Goal: Task Accomplishment & Management: Use online tool/utility

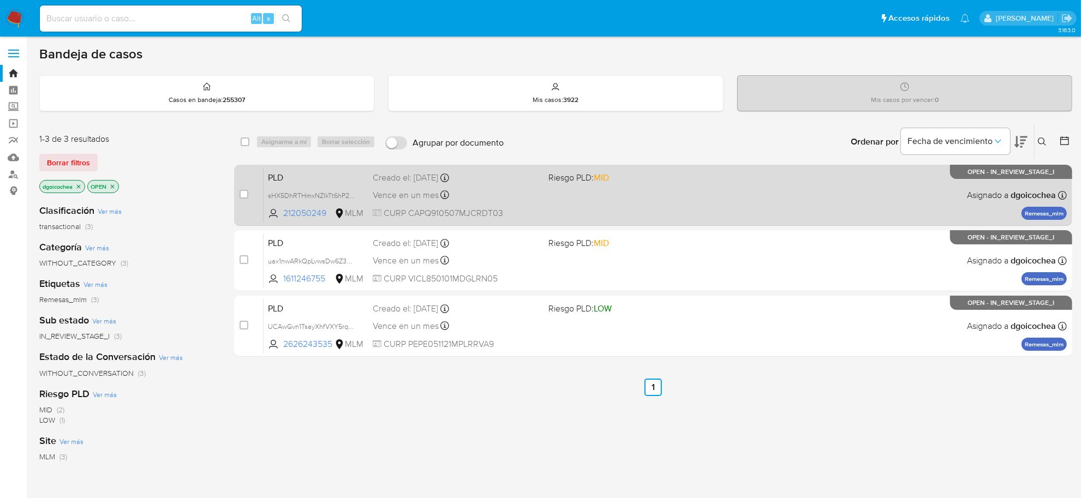
click at [272, 178] on span "PLD" at bounding box center [316, 177] width 96 height 14
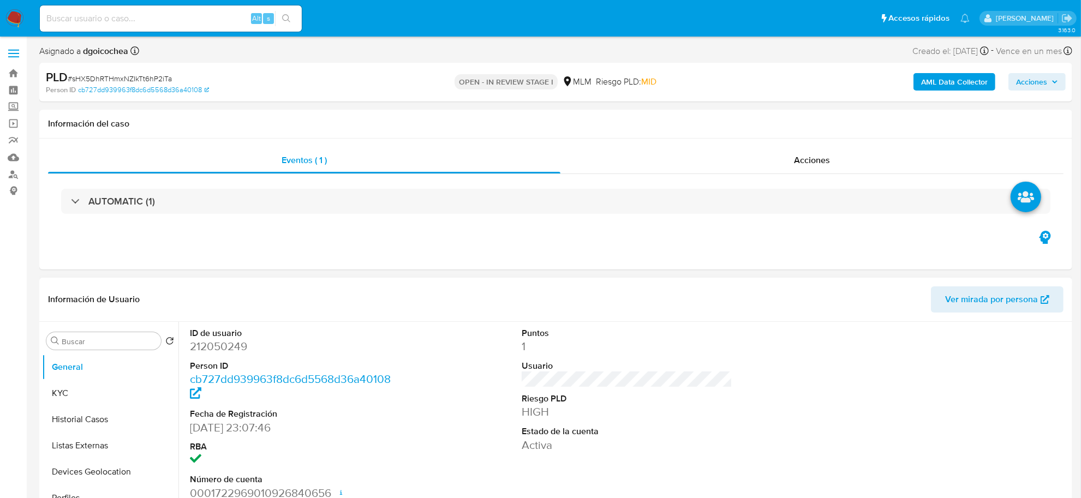
select select "10"
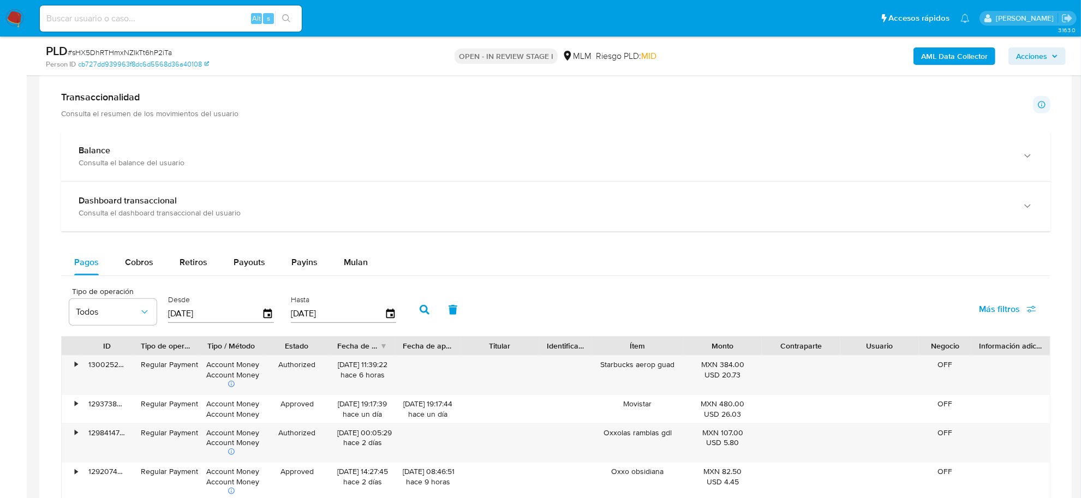
scroll to position [546, 0]
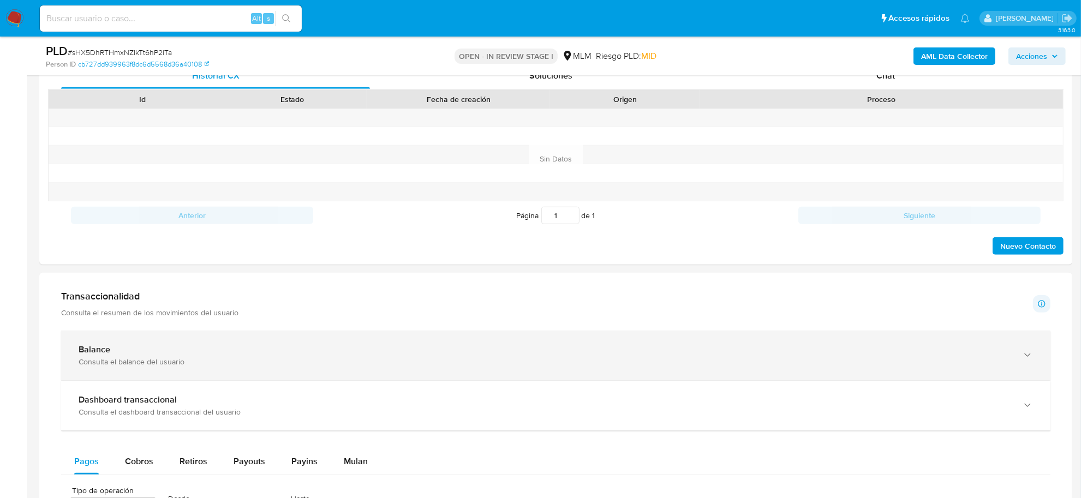
click at [170, 351] on div "Balance" at bounding box center [545, 349] width 933 height 11
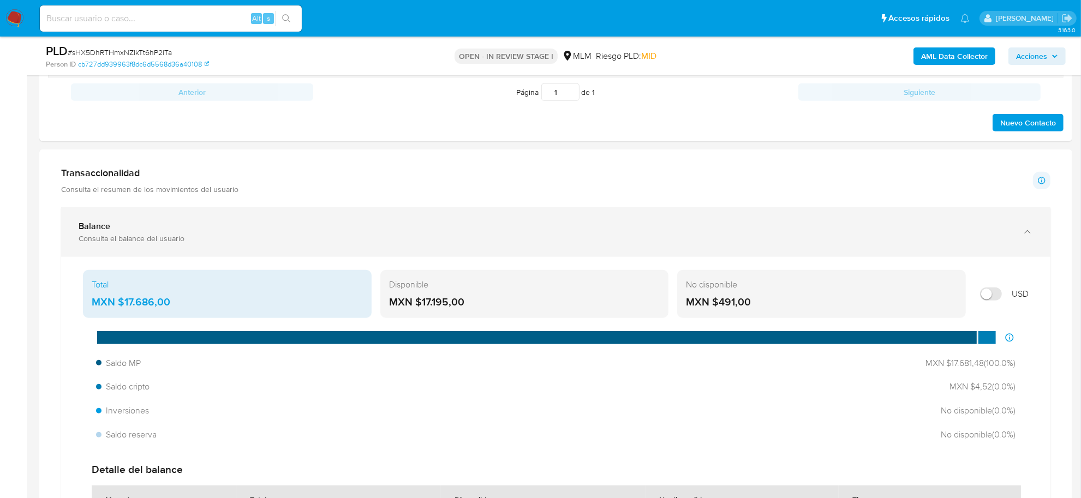
scroll to position [682, 0]
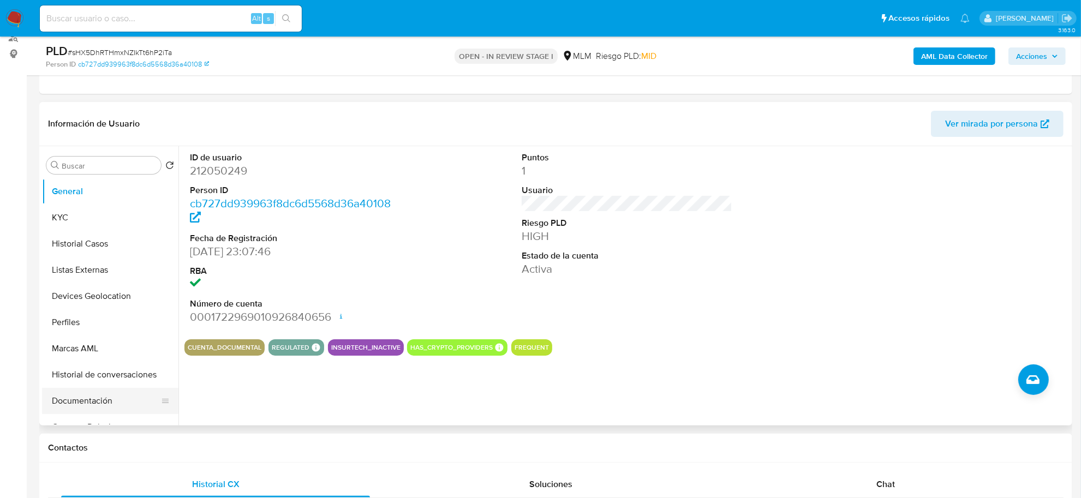
scroll to position [136, 0]
click at [111, 261] on button "Listas Externas" at bounding box center [106, 271] width 128 height 26
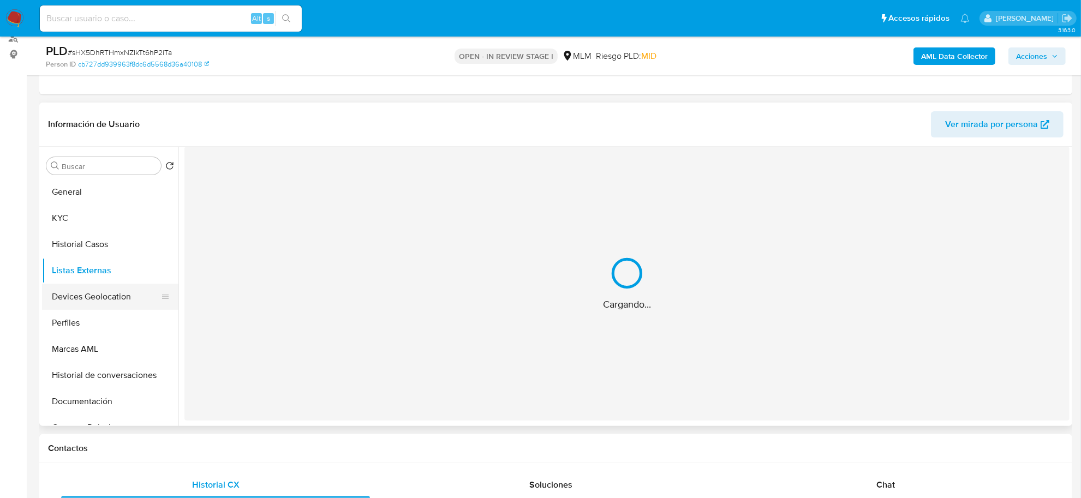
click at [112, 292] on button "Devices Geolocation" at bounding box center [106, 297] width 128 height 26
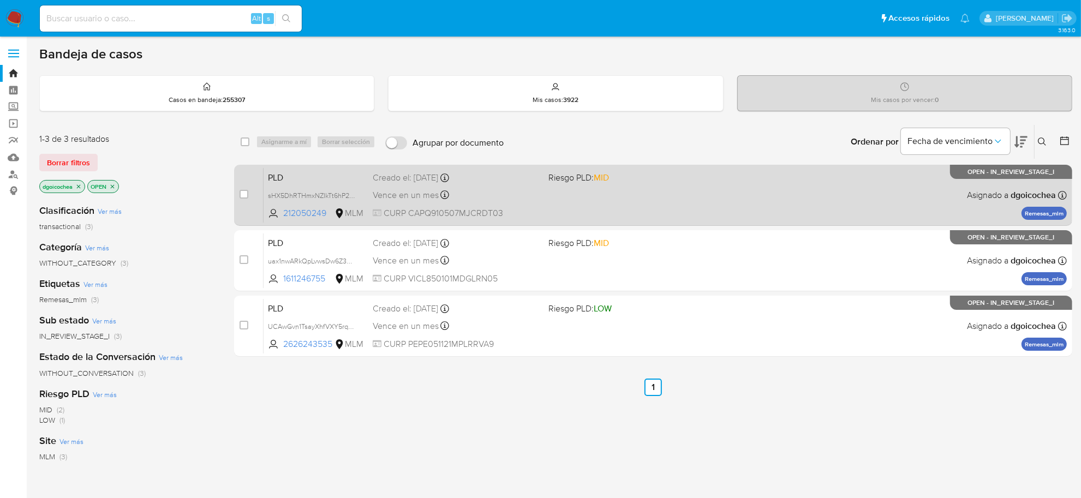
click at [273, 180] on span "PLD" at bounding box center [316, 177] width 96 height 14
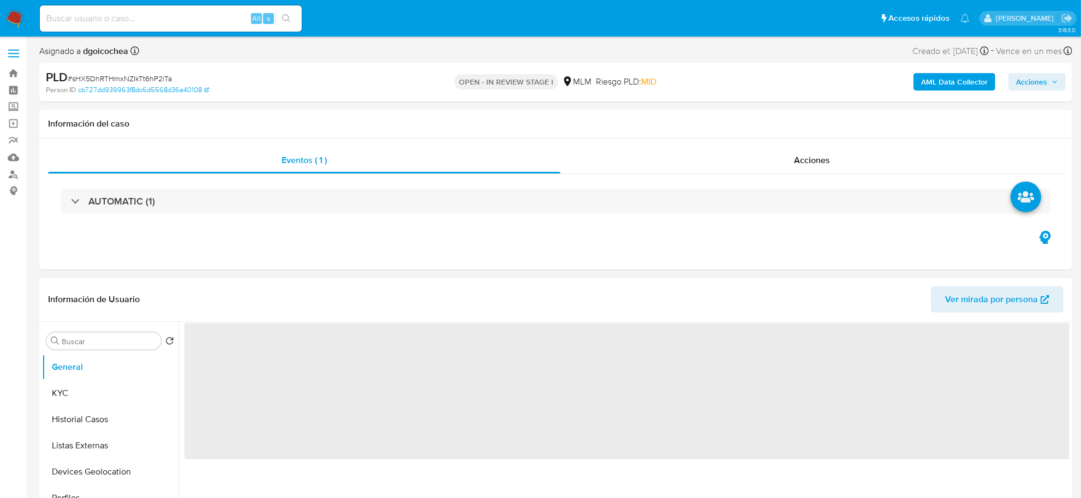
select select "10"
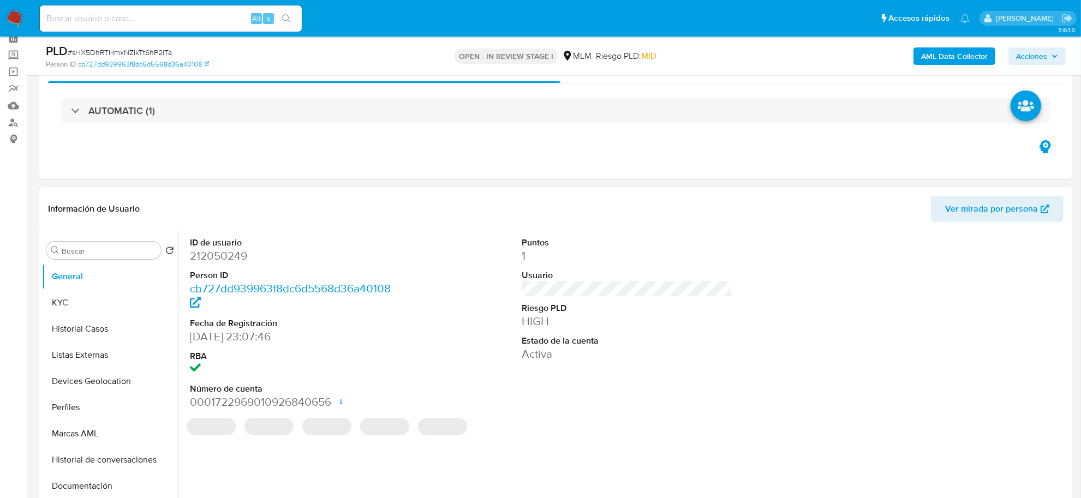
scroll to position [136, 0]
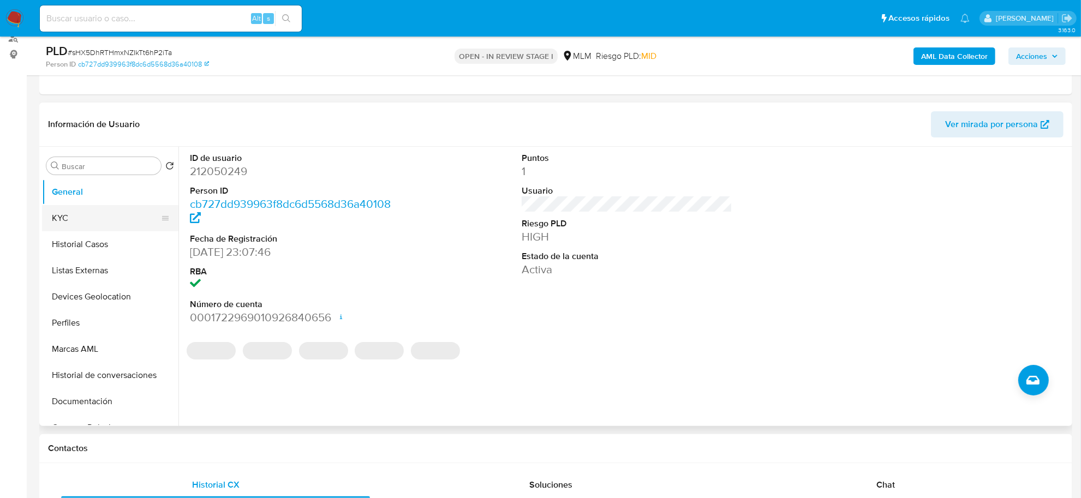
click at [71, 216] on button "KYC" at bounding box center [106, 218] width 128 height 26
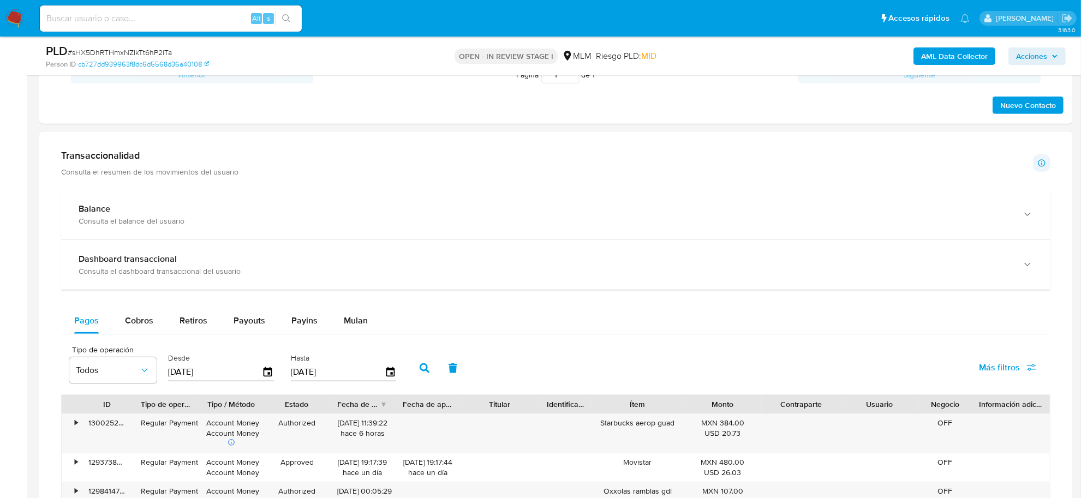
scroll to position [682, 0]
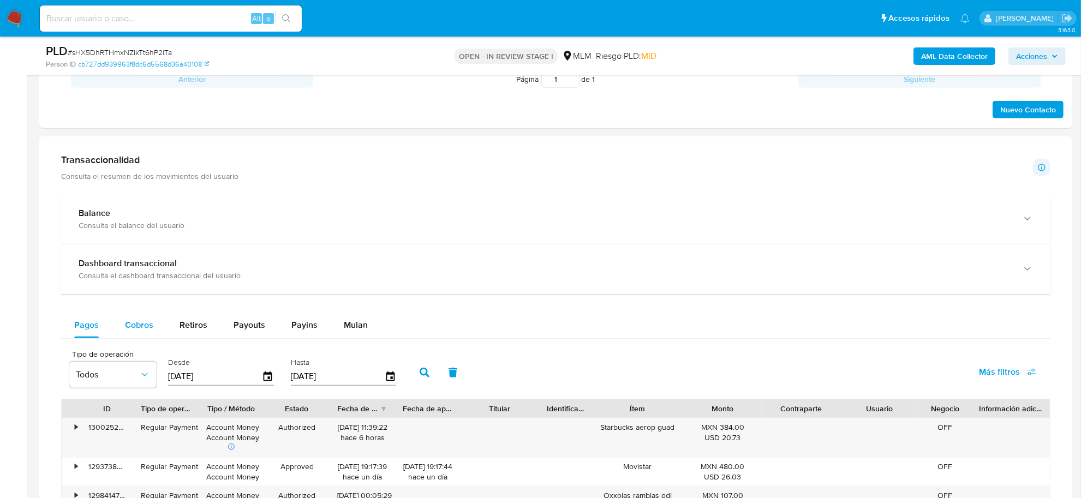
click at [145, 321] on span "Cobros" at bounding box center [139, 325] width 28 height 13
select select "10"
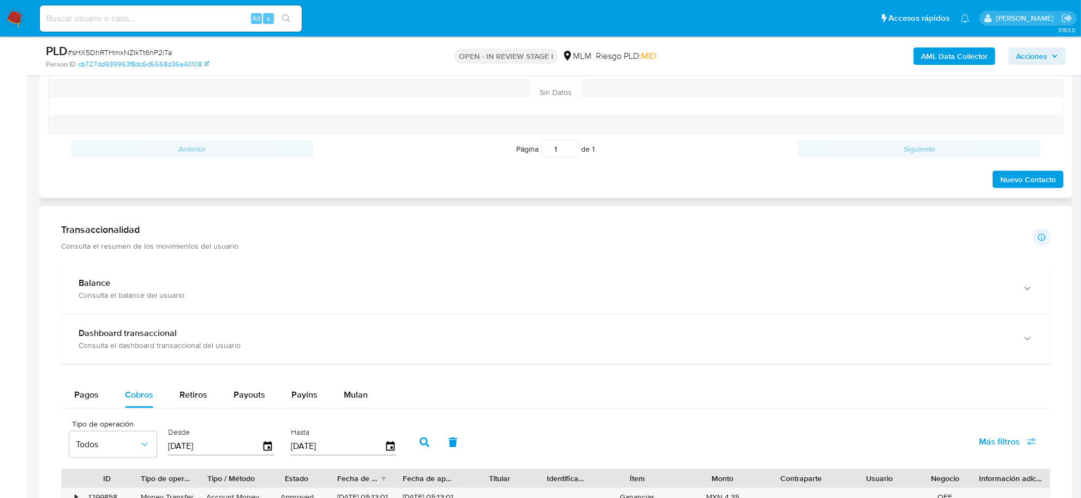
scroll to position [614, 0]
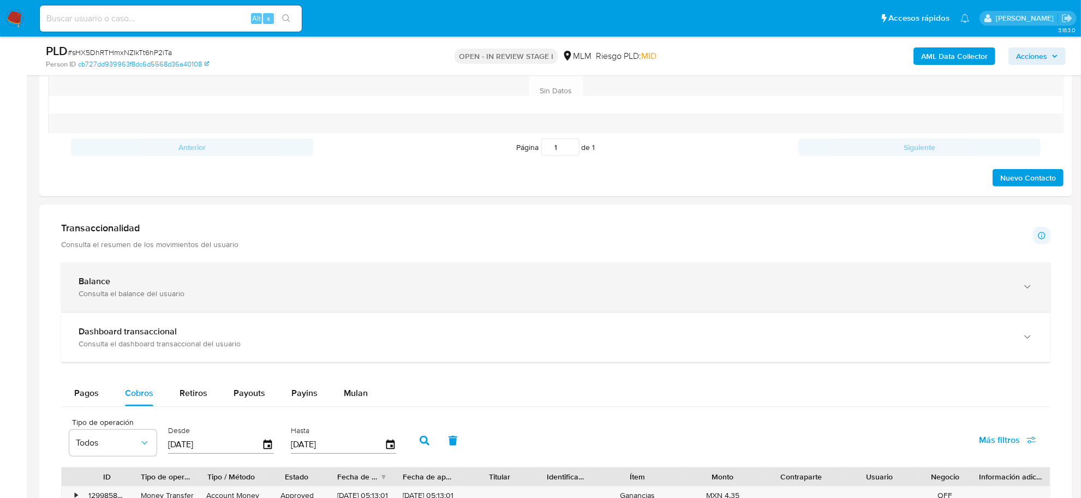
click at [169, 291] on div "Consulta el balance del usuario" at bounding box center [545, 294] width 933 height 10
click at [183, 296] on div "Consulta el balance del usuario" at bounding box center [545, 294] width 933 height 10
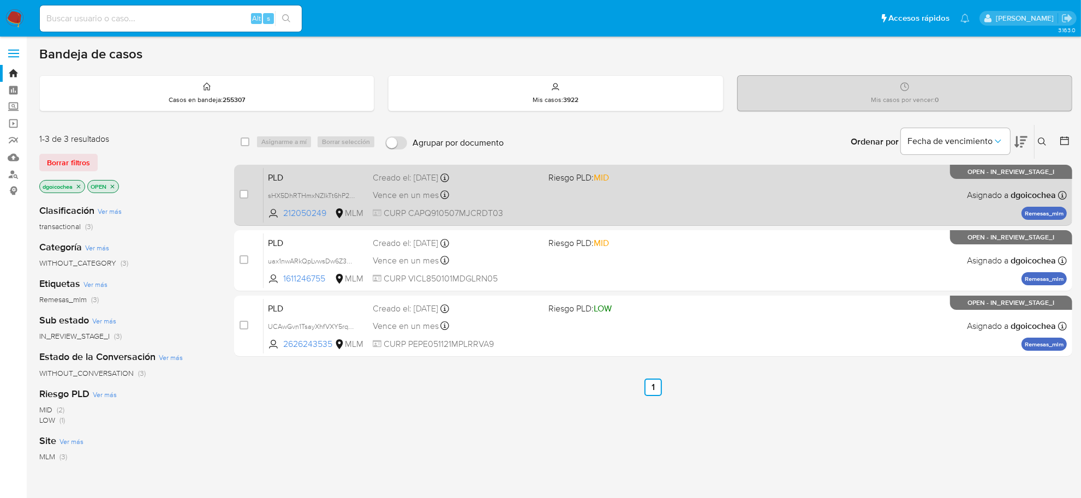
click at [277, 172] on span "PLD" at bounding box center [316, 177] width 96 height 14
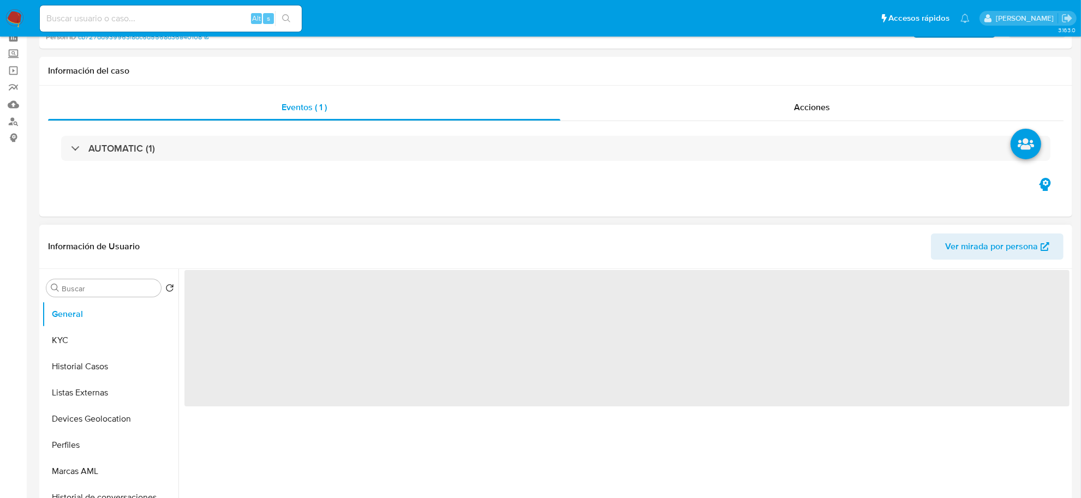
scroll to position [136, 0]
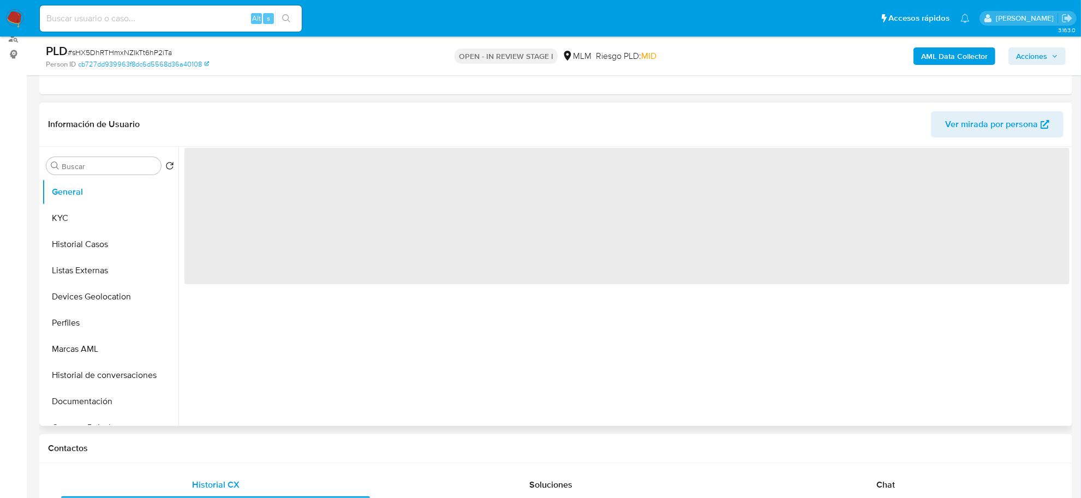
select select "10"
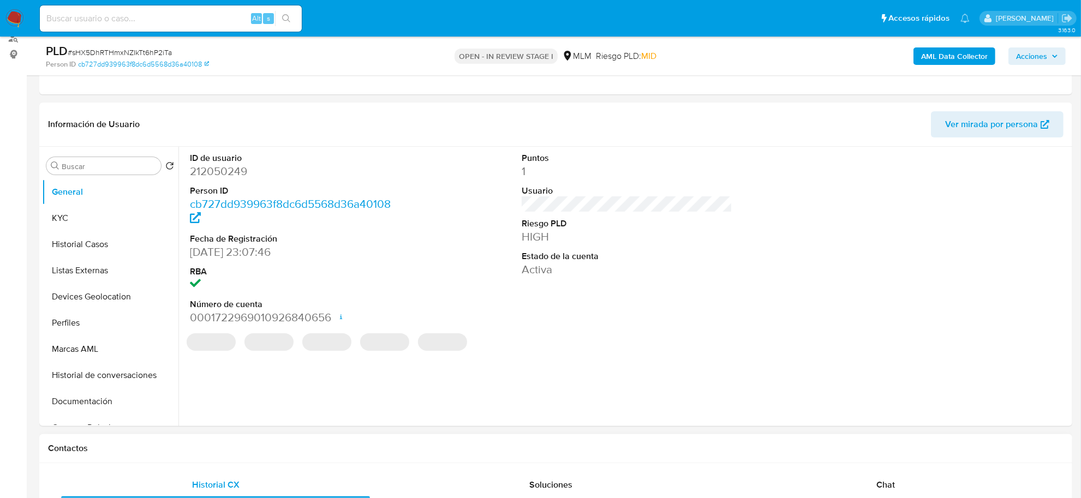
click at [367, 449] on h1 "Contactos" at bounding box center [556, 448] width 1016 height 11
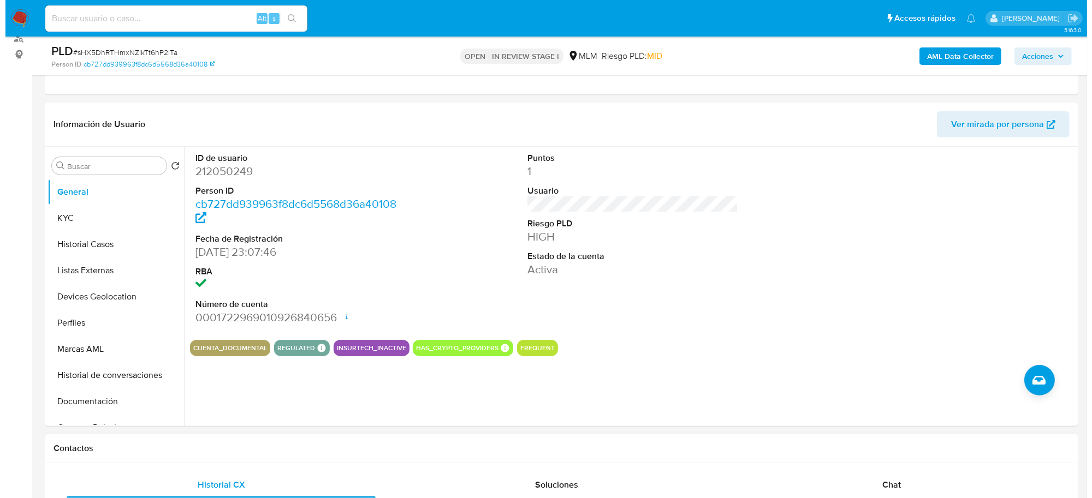
scroll to position [151, 0]
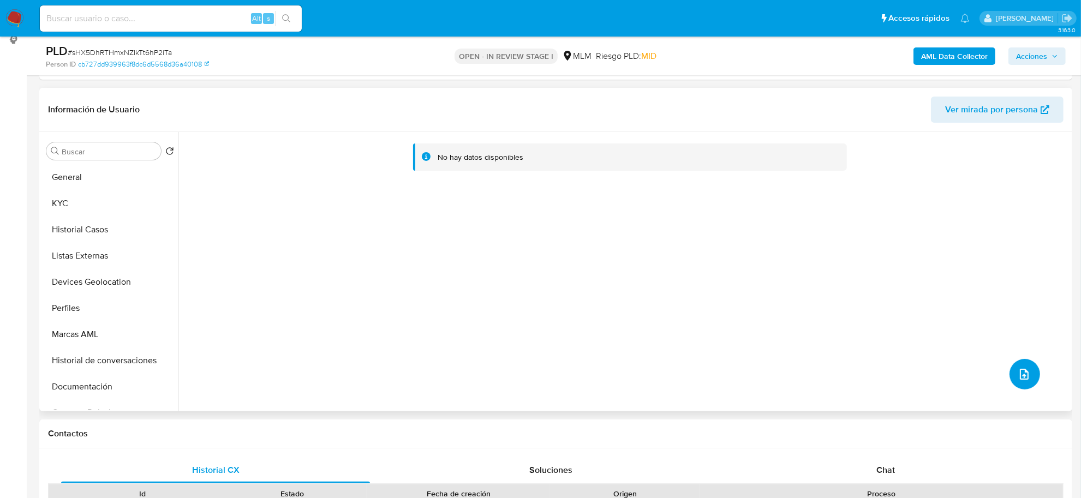
click at [1028, 372] on button "upload-file" at bounding box center [1025, 374] width 31 height 31
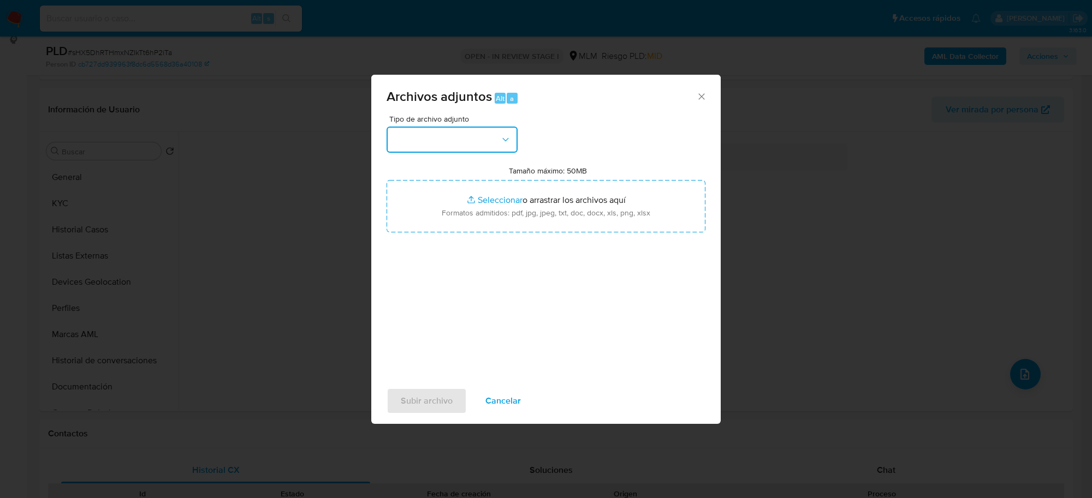
click at [428, 142] on button "button" at bounding box center [451, 140] width 131 height 26
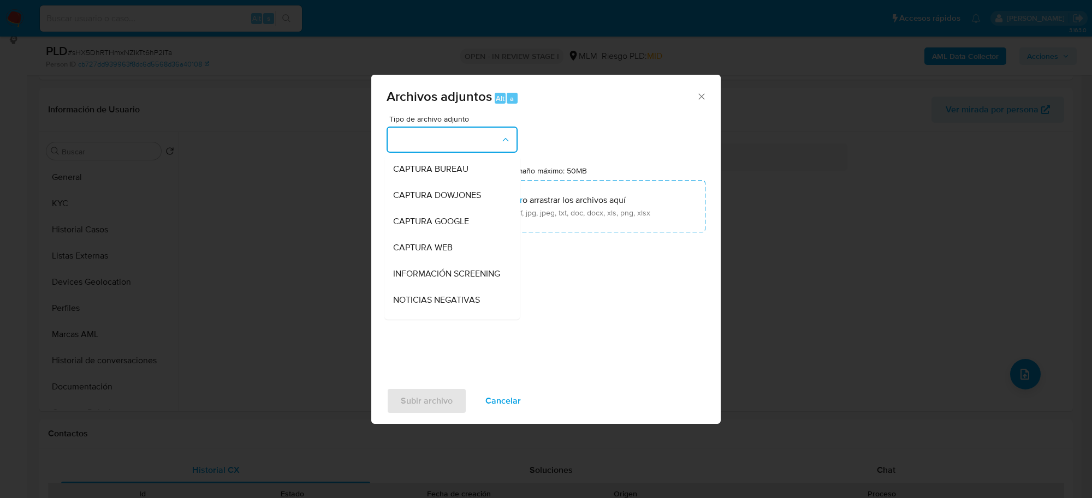
click at [455, 139] on button "button" at bounding box center [451, 140] width 131 height 26
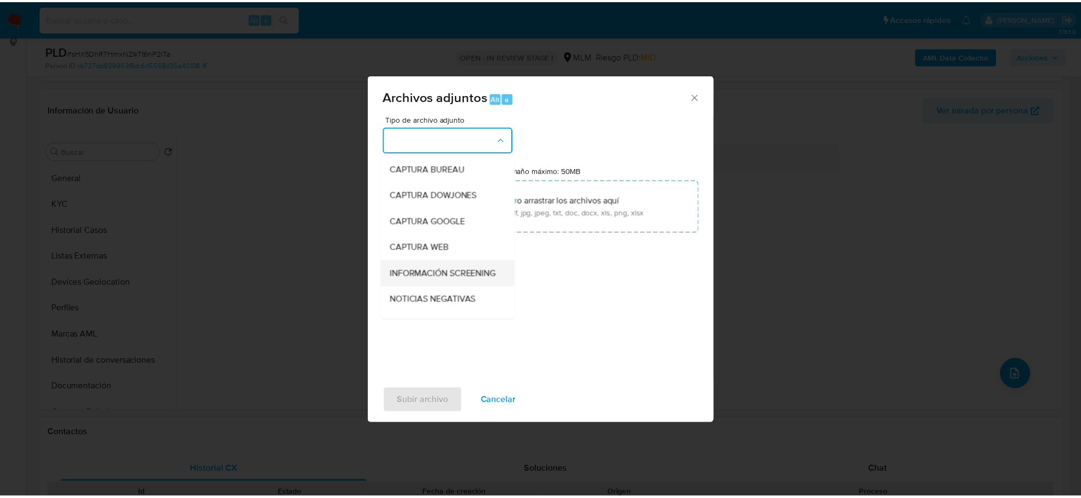
scroll to position [83, 0]
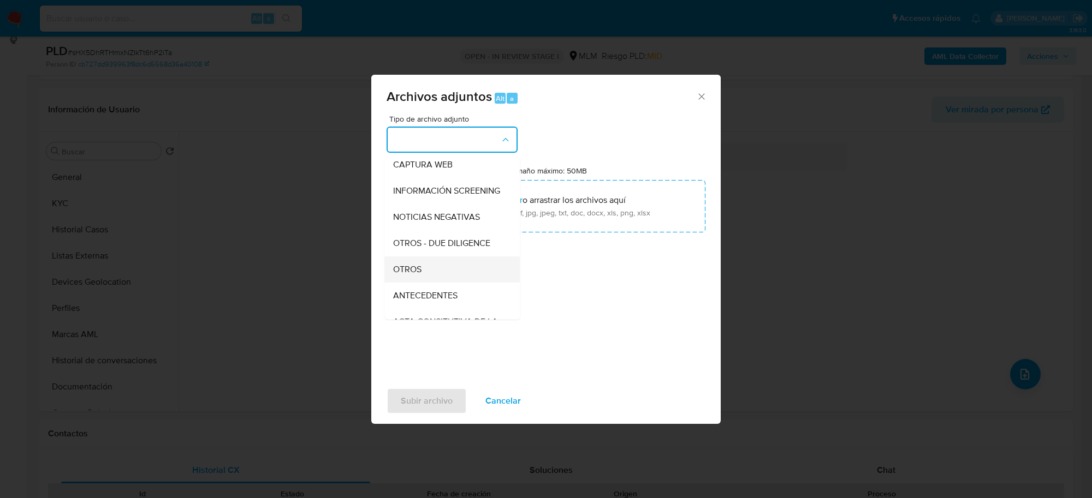
click at [420, 275] on span "OTROS" at bounding box center [407, 269] width 28 height 11
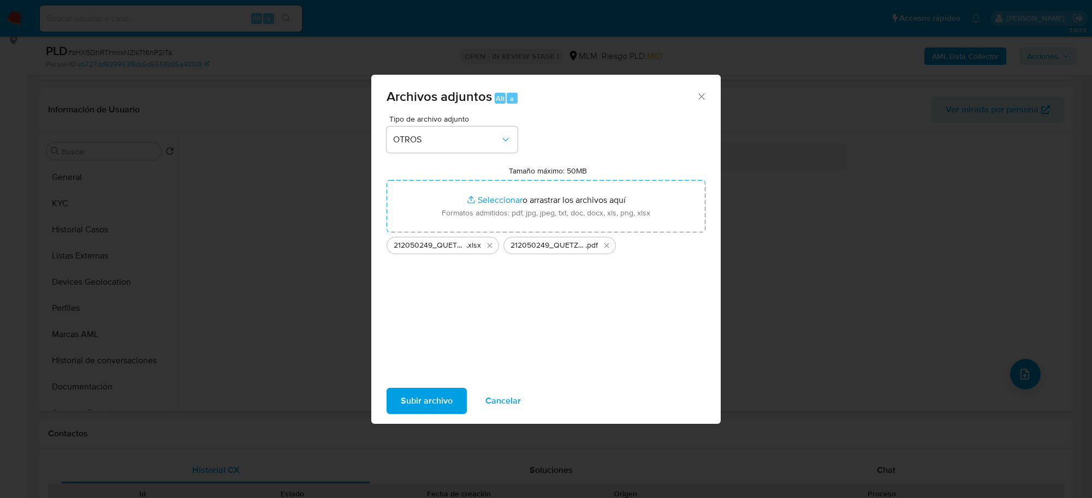
click at [434, 402] on span "Subir archivo" at bounding box center [427, 401] width 52 height 24
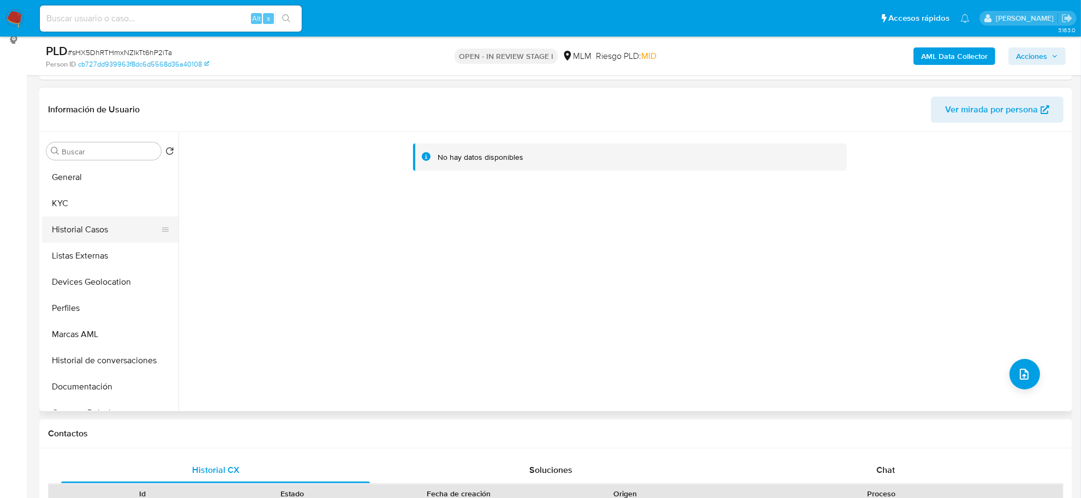
click at [99, 224] on button "Historial Casos" at bounding box center [106, 230] width 128 height 26
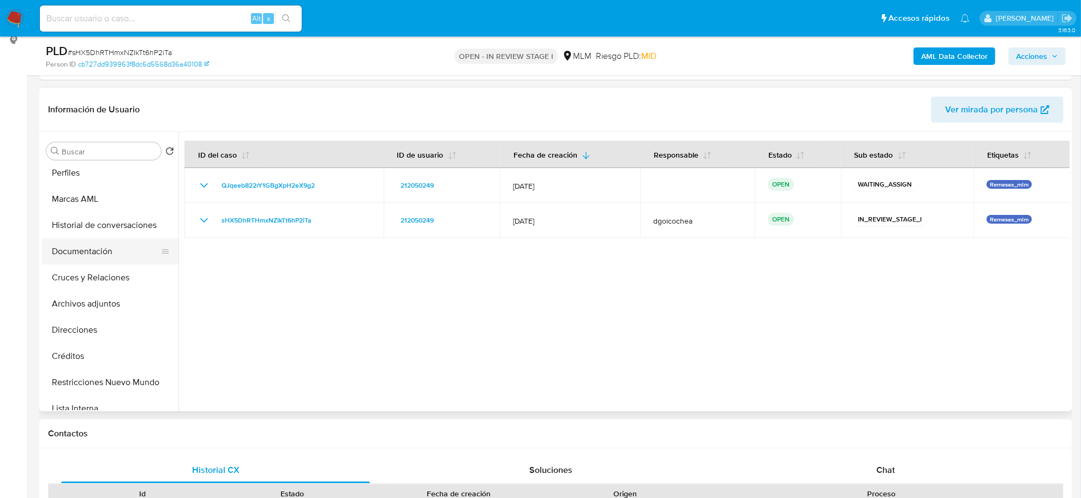
scroll to position [136, 0]
click at [110, 303] on button "Archivos adjuntos" at bounding box center [106, 303] width 128 height 26
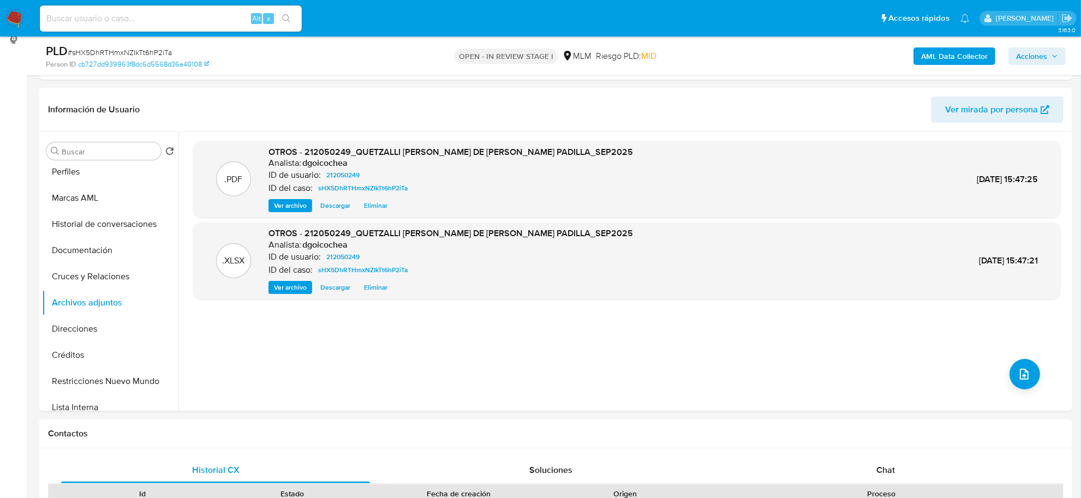
click at [1051, 45] on div "AML Data Collector Acciones" at bounding box center [897, 56] width 337 height 26
click at [1047, 63] on span "Acciones" at bounding box center [1031, 55] width 31 height 17
click at [1035, 61] on span "Acciones" at bounding box center [1031, 55] width 31 height 17
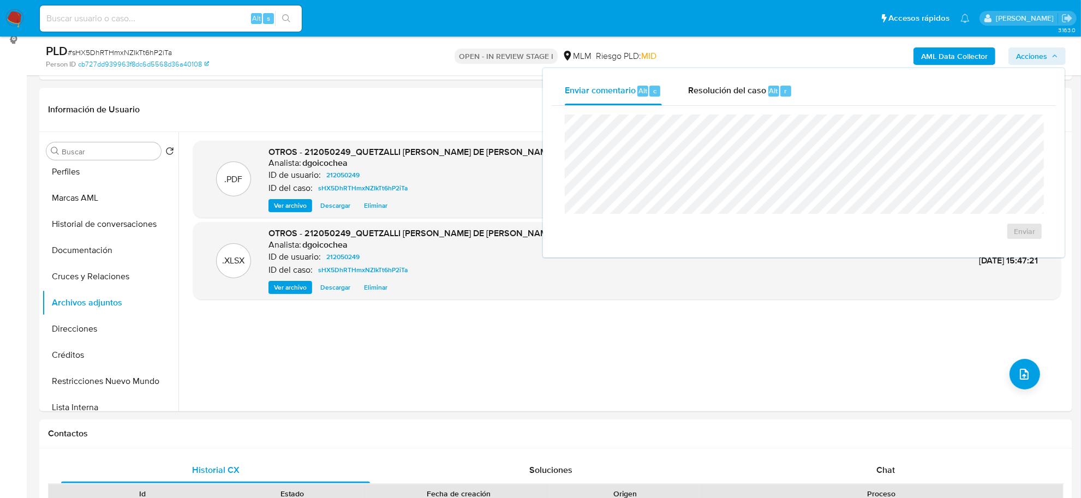
click at [726, 106] on div "Enviar" at bounding box center [804, 177] width 504 height 143
click at [725, 89] on span "Resolución del caso" at bounding box center [727, 90] width 78 height 13
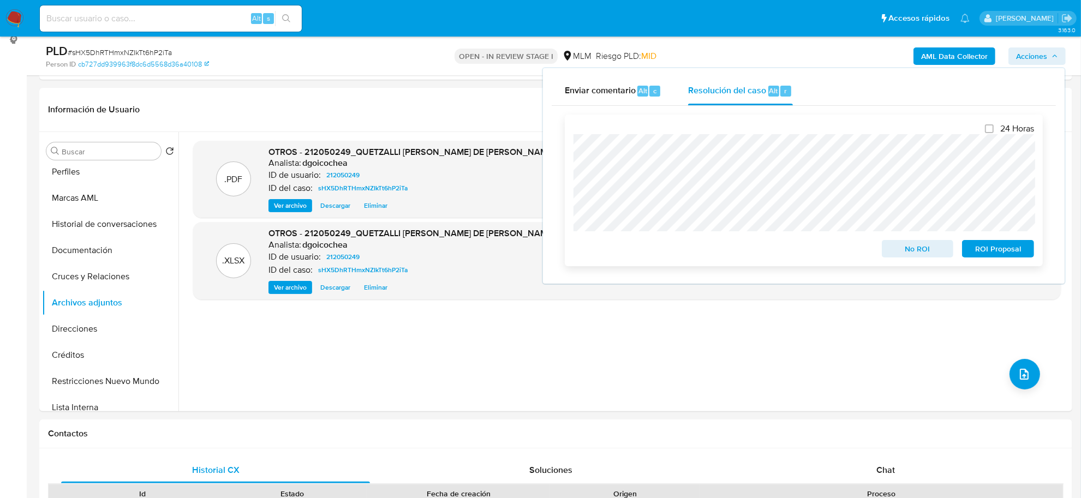
click at [927, 246] on span "No ROI" at bounding box center [918, 248] width 57 height 15
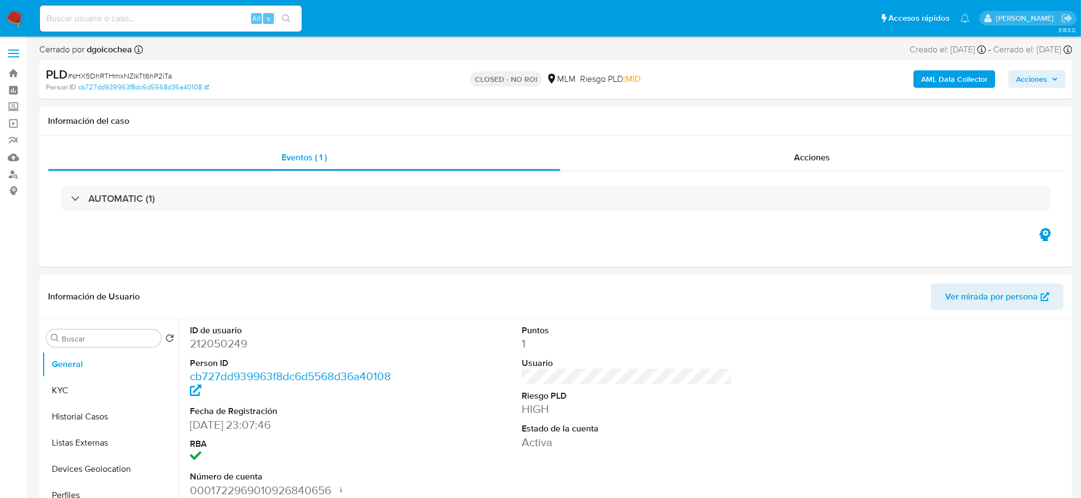
select select "10"
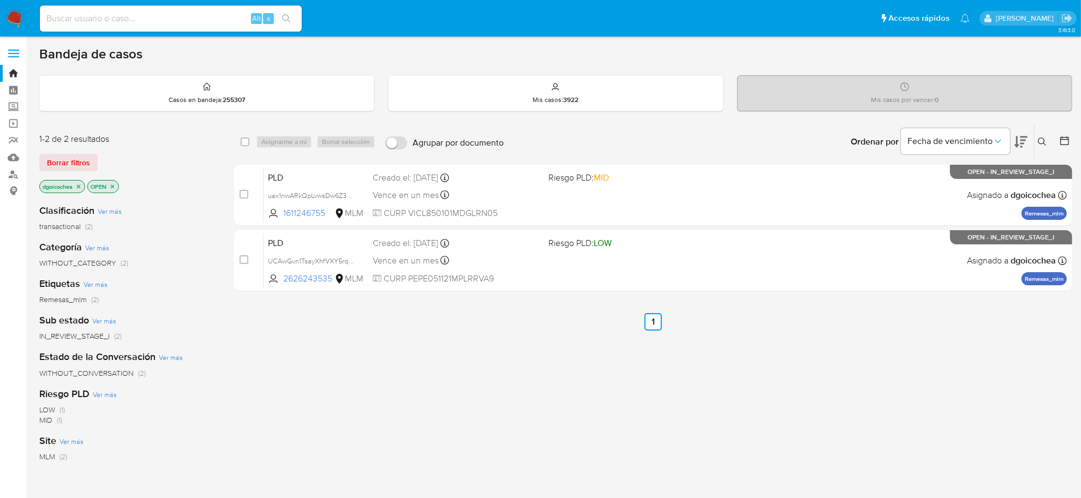
click at [1039, 138] on icon at bounding box center [1042, 142] width 9 height 9
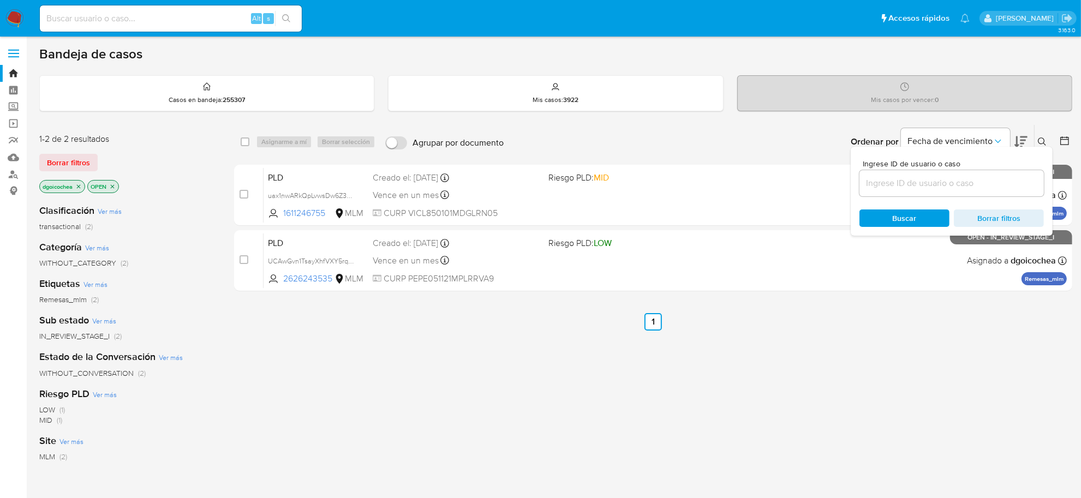
click at [992, 180] on input at bounding box center [952, 183] width 184 height 14
type input "1484843352"
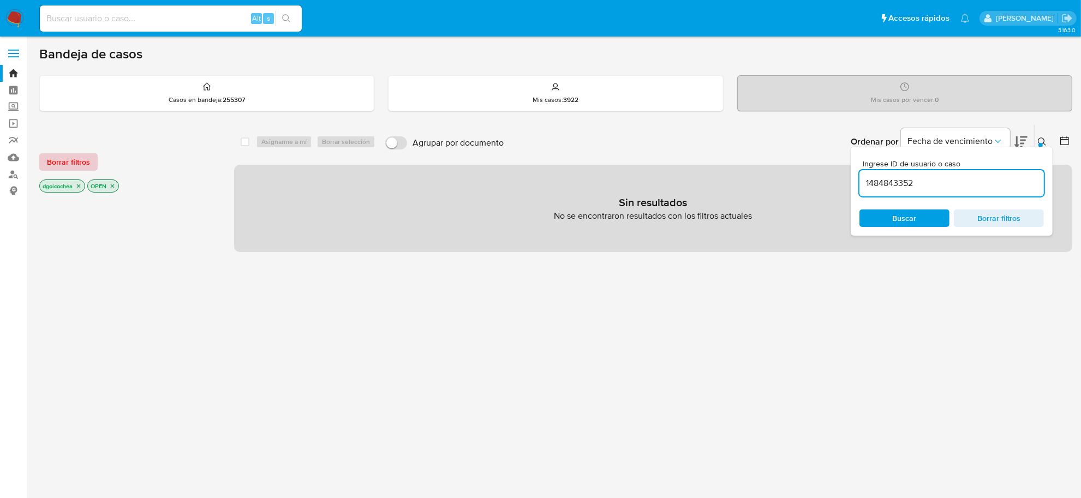
click at [85, 164] on span "Borrar filtros" at bounding box center [68, 161] width 43 height 15
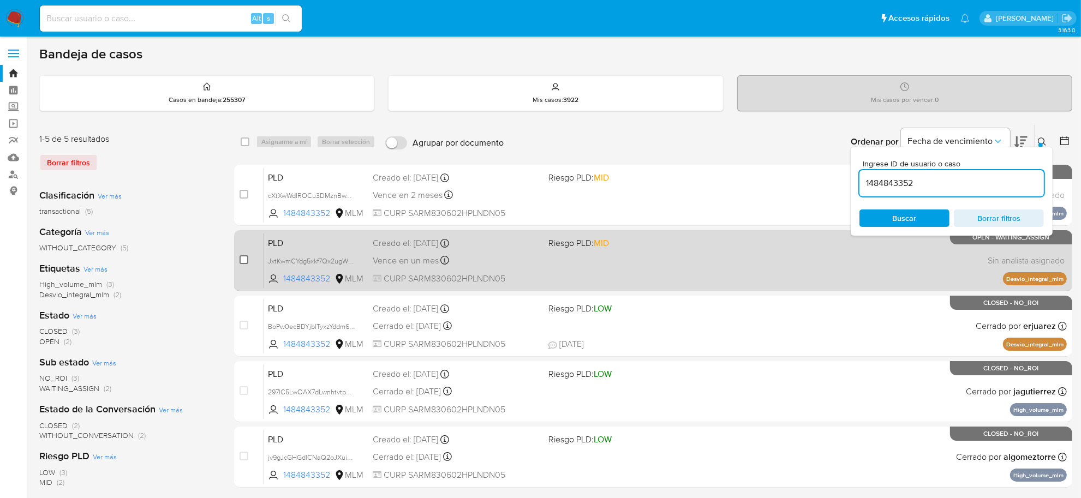
click at [240, 262] on input "checkbox" at bounding box center [244, 259] width 9 height 9
checkbox input "true"
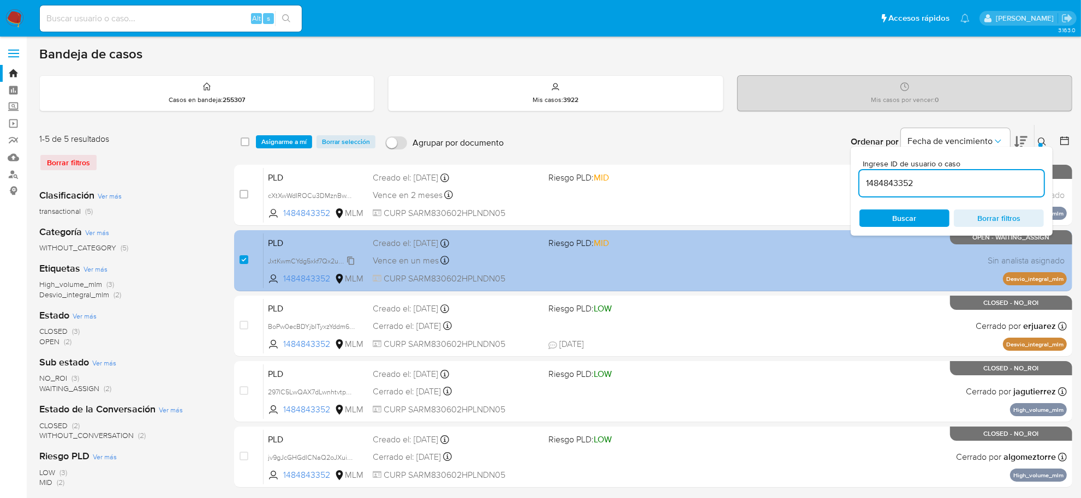
click at [349, 260] on span "JxtKwmCYdg5xkf7Qx2ugWtcS" at bounding box center [313, 260] width 90 height 12
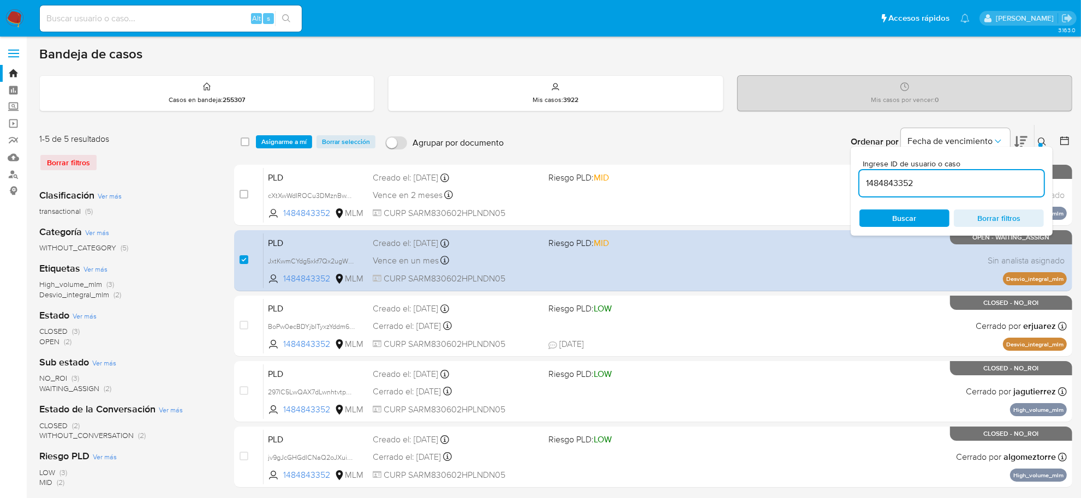
click at [954, 186] on input "1484843352" at bounding box center [952, 183] width 184 height 14
paste input "2502788378"
type input "2502788378"
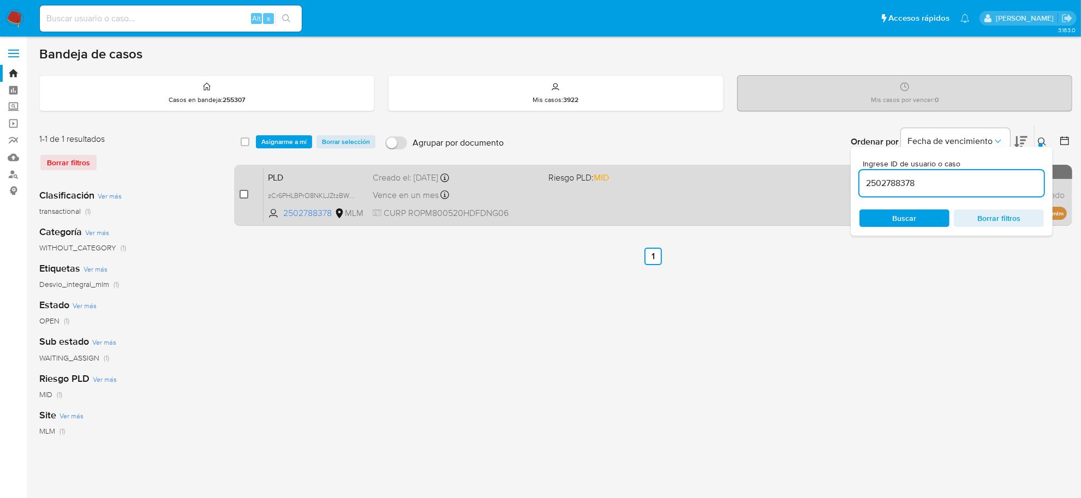
click at [243, 196] on input "checkbox" at bounding box center [244, 194] width 9 height 9
checkbox input "true"
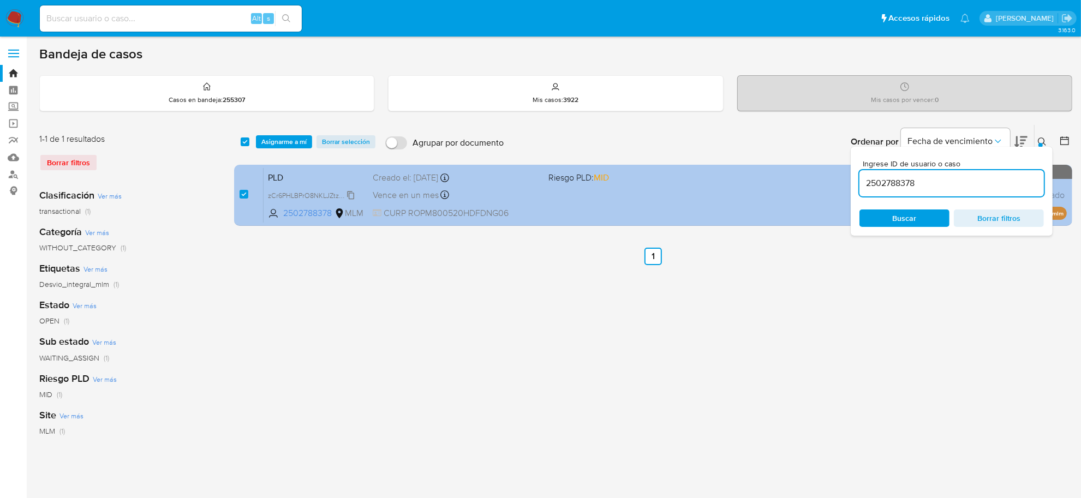
click at [355, 195] on span "zCr6PHLBPrO8NKLJZtzBWfS7" at bounding box center [313, 195] width 90 height 12
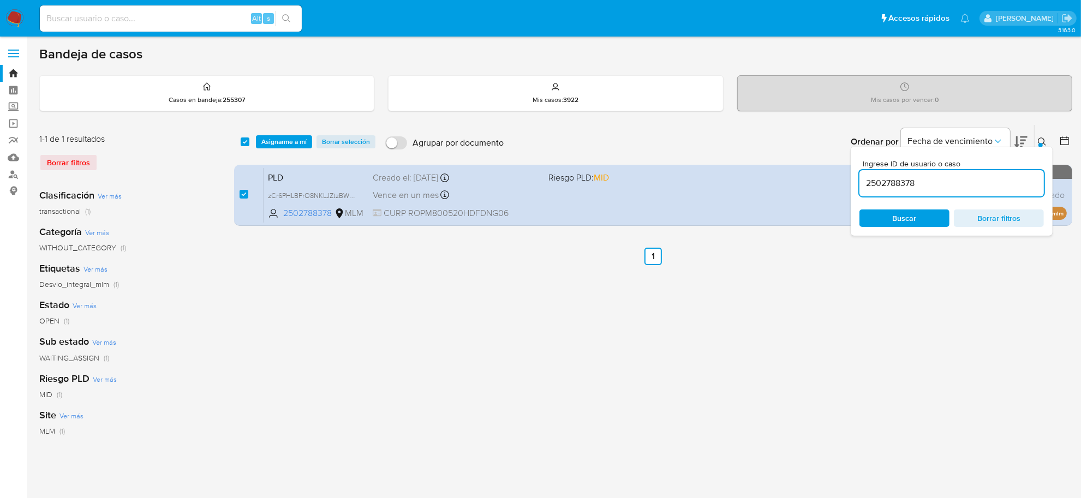
click at [880, 190] on div "2502788378" at bounding box center [952, 183] width 184 height 26
click at [880, 184] on input "2502788378" at bounding box center [952, 183] width 184 height 14
paste input "567659852"
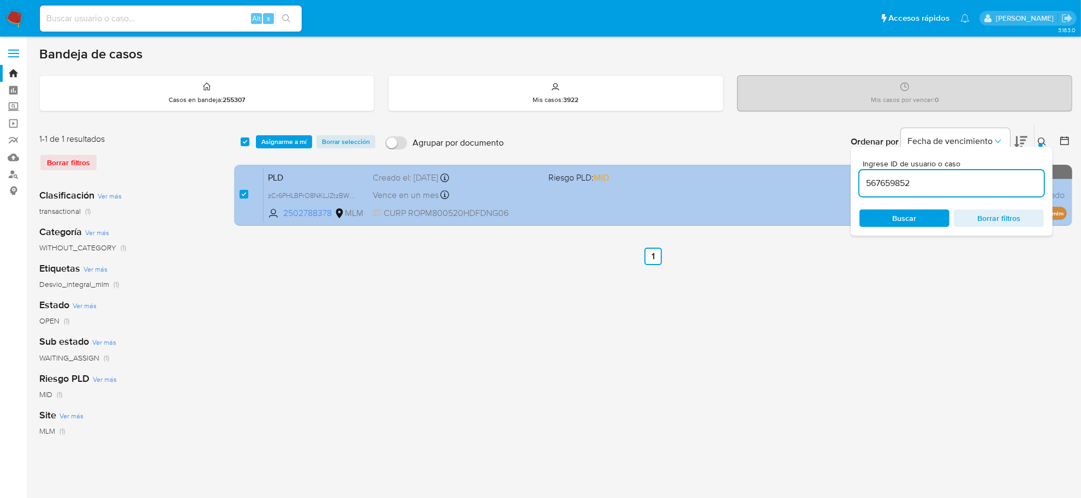
type input "567659852"
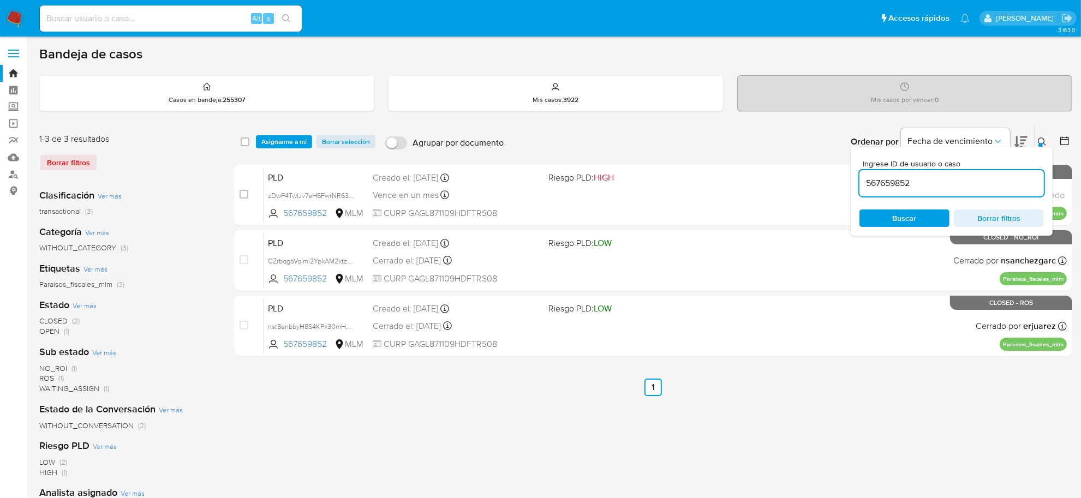
checkbox input "false"
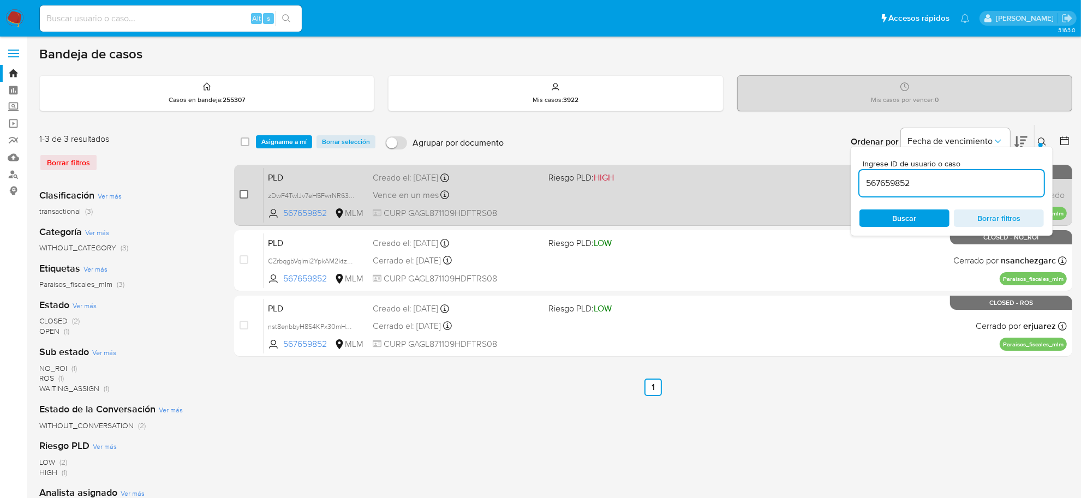
click at [242, 195] on input "checkbox" at bounding box center [244, 194] width 9 height 9
checkbox input "true"
click at [242, 195] on input "checkbox" at bounding box center [244, 194] width 9 height 9
checkbox input "false"
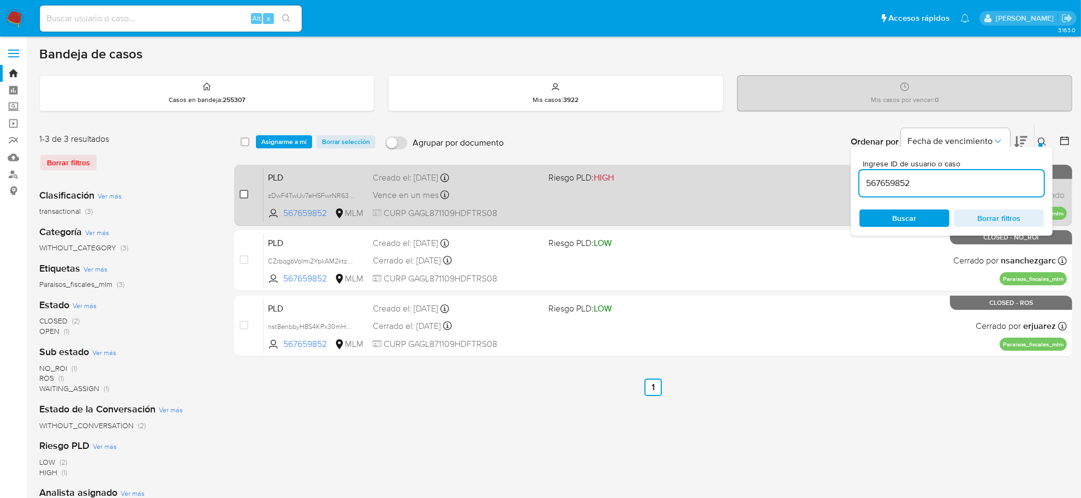
checkbox input "false"
click at [249, 191] on div "case-item-checkbox No es posible asignar el caso" at bounding box center [252, 195] width 24 height 55
click at [241, 195] on input "checkbox" at bounding box center [244, 194] width 9 height 9
checkbox input "true"
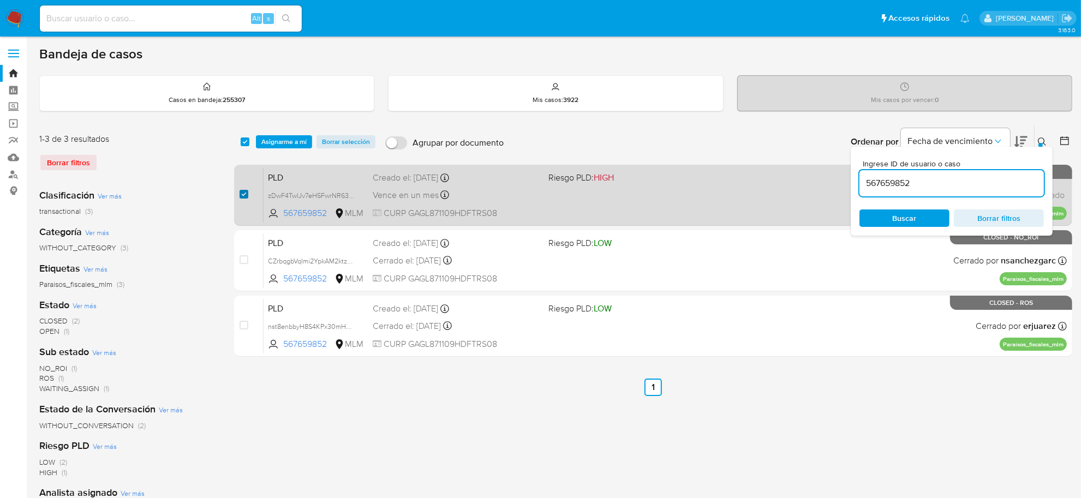
checkbox input "true"
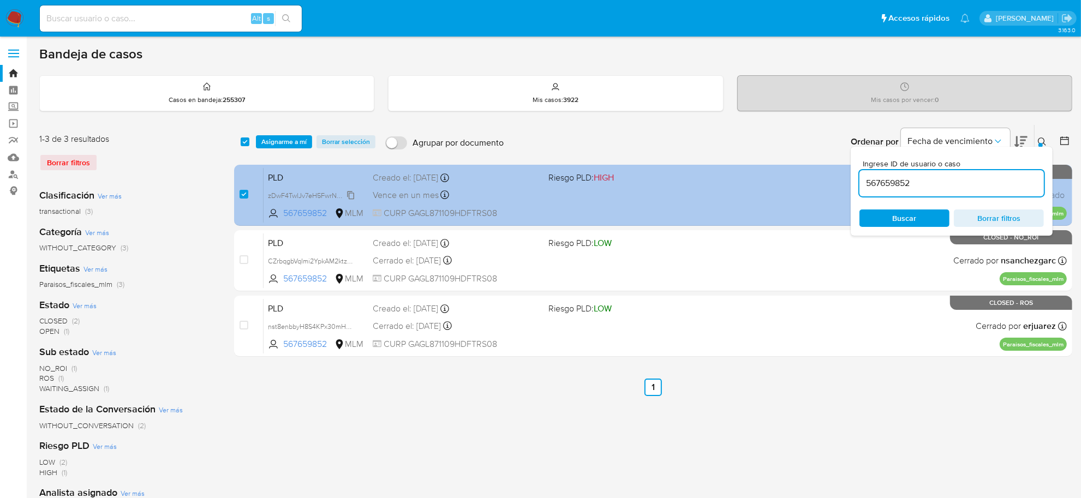
click at [347, 192] on span "zDwF4TwlJv7eH5FwrNR63dND" at bounding box center [315, 195] width 94 height 12
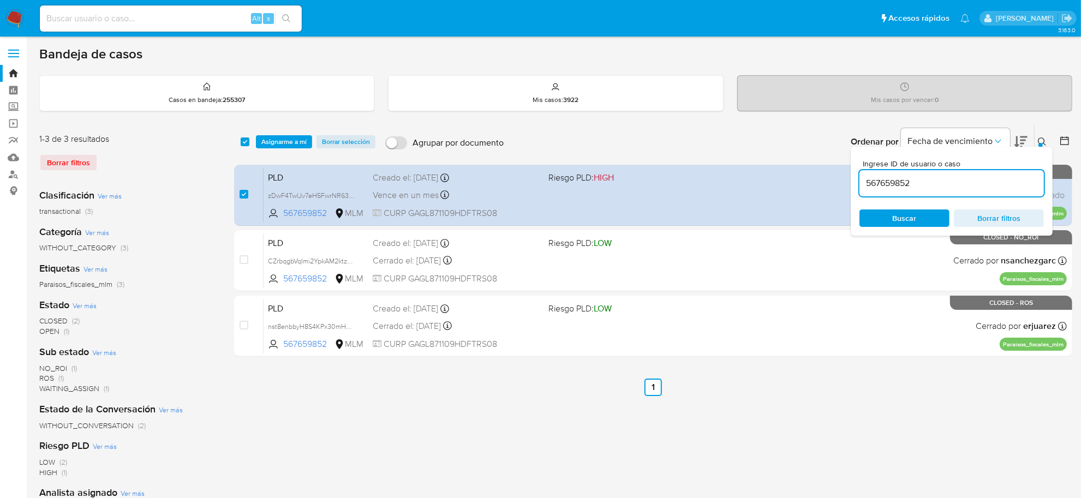
click at [901, 186] on input "567659852" at bounding box center [952, 183] width 184 height 14
paste input "833360593"
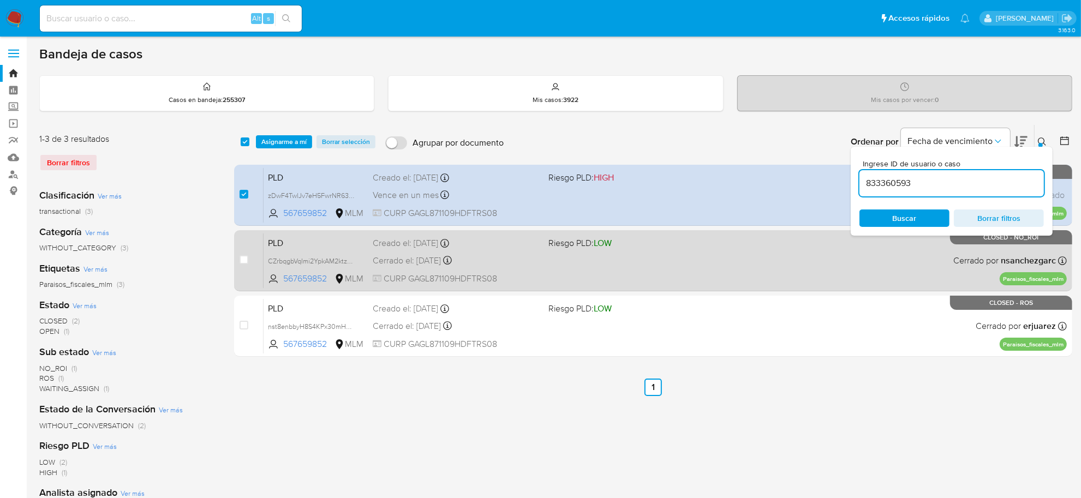
type input "833360593"
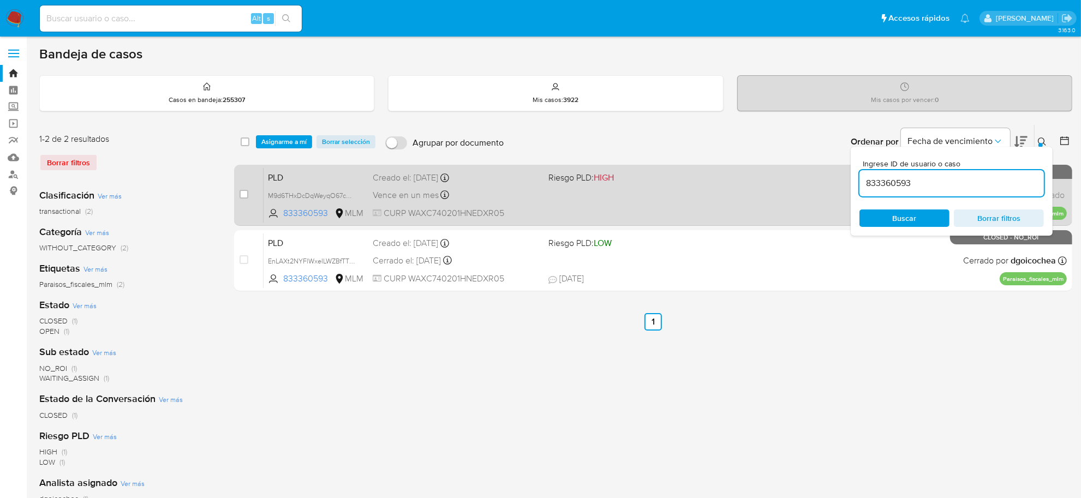
checkbox input "false"
click at [243, 194] on input "checkbox" at bounding box center [244, 194] width 9 height 9
checkbox input "true"
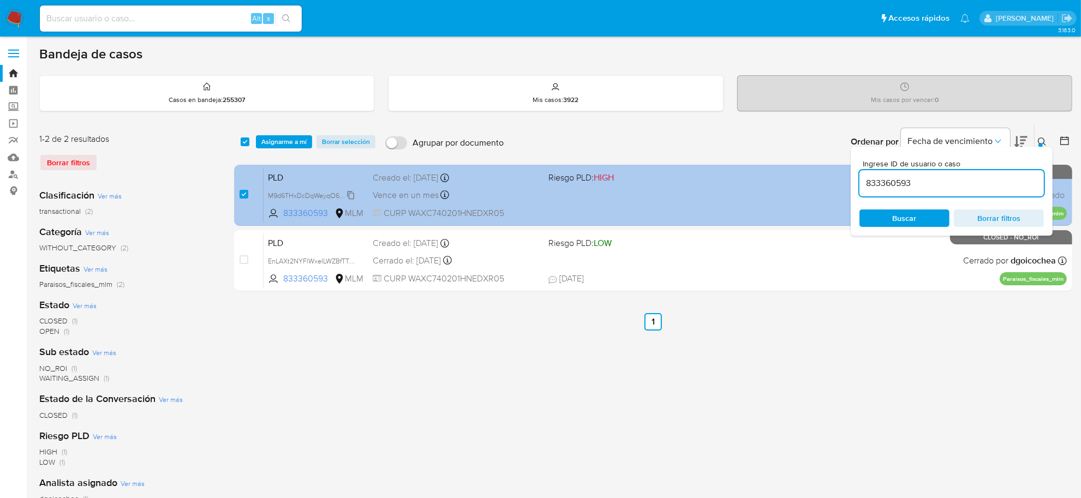
click at [351, 191] on span "M9d6THxDcDqWeyqO67cMPCKS" at bounding box center [318, 195] width 100 height 12
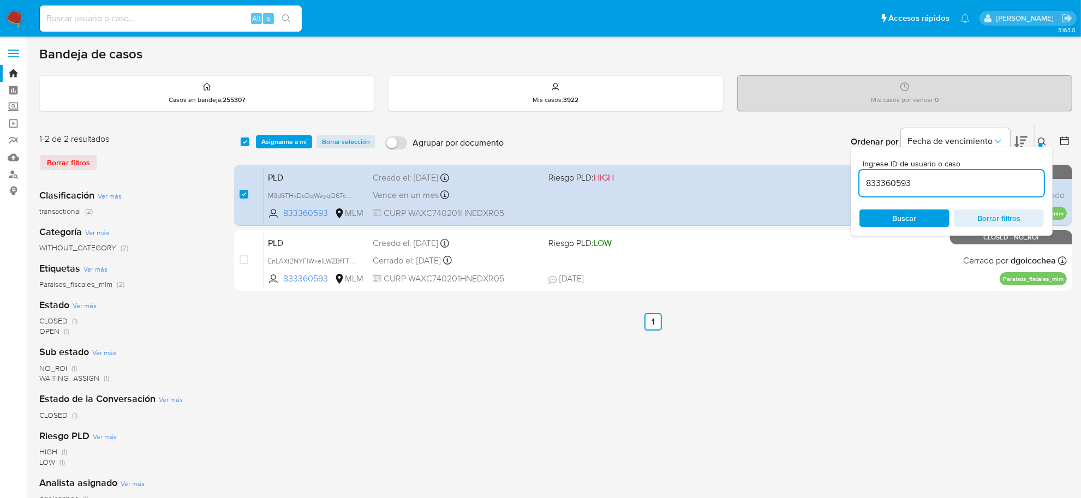
click at [902, 184] on input "833360593" at bounding box center [952, 183] width 184 height 14
paste input "2601797217"
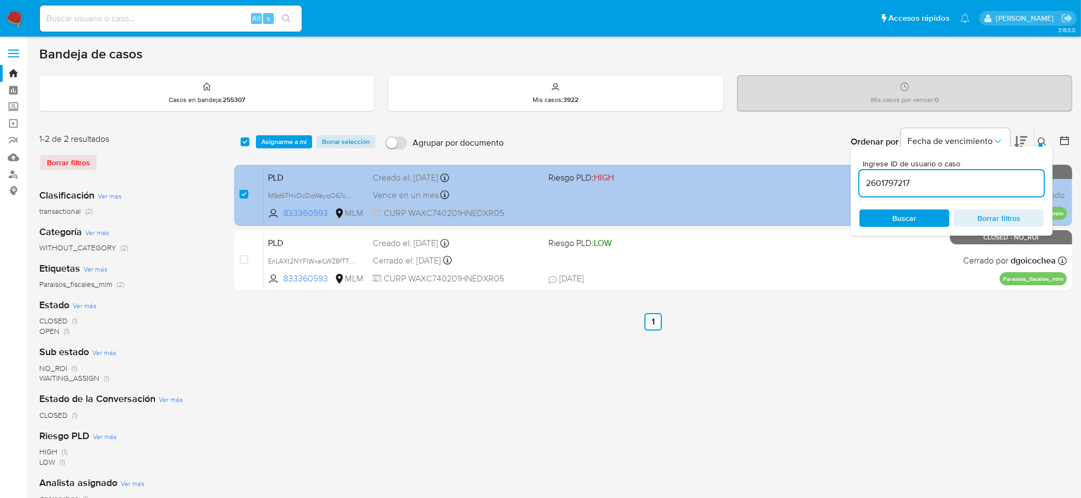
type input "2601797217"
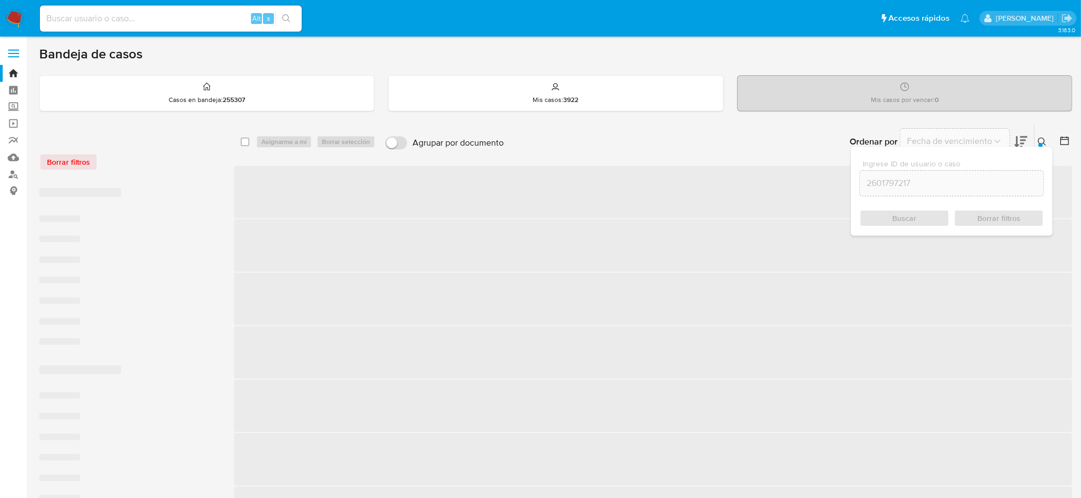
checkbox input "false"
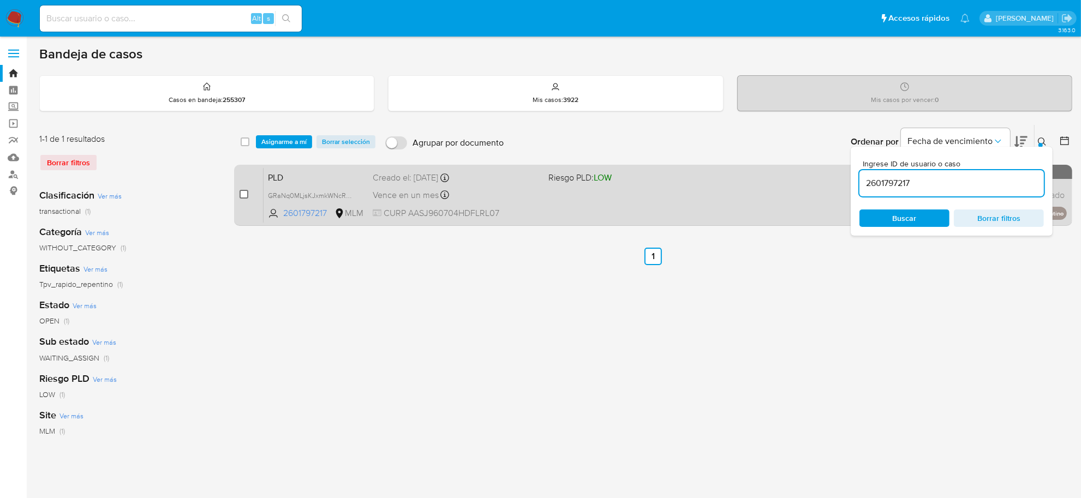
click at [243, 194] on input "checkbox" at bounding box center [244, 194] width 9 height 9
checkbox input "true"
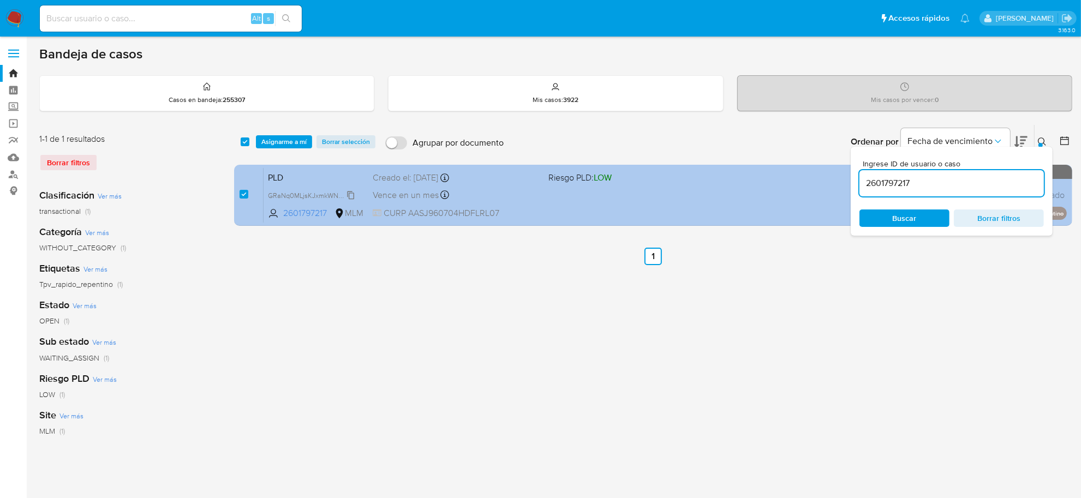
click at [353, 193] on span "GRaNq0MLjsKJxmkWNcRFgshr" at bounding box center [315, 195] width 95 height 12
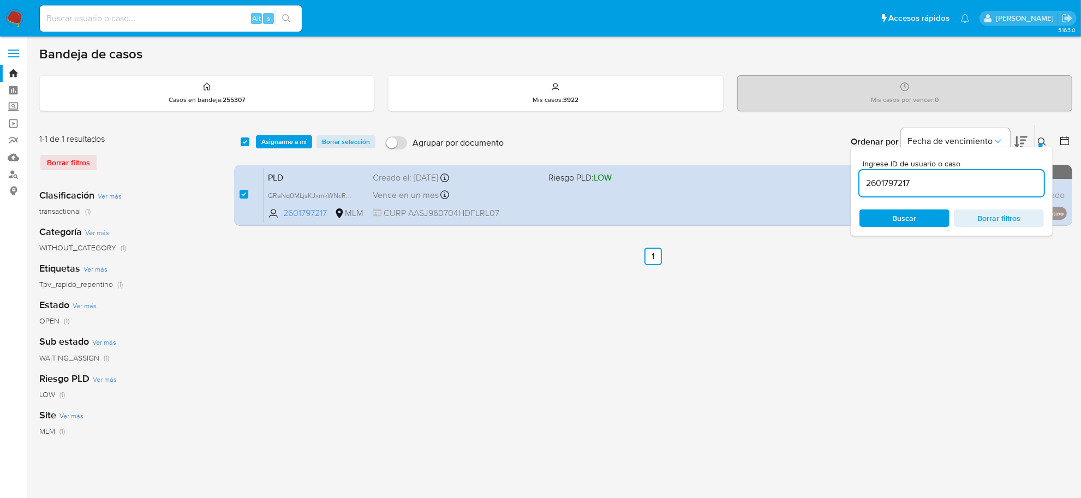
click at [864, 182] on input "2601797217" at bounding box center [952, 183] width 184 height 14
paste input "28276513"
type input "2628276513"
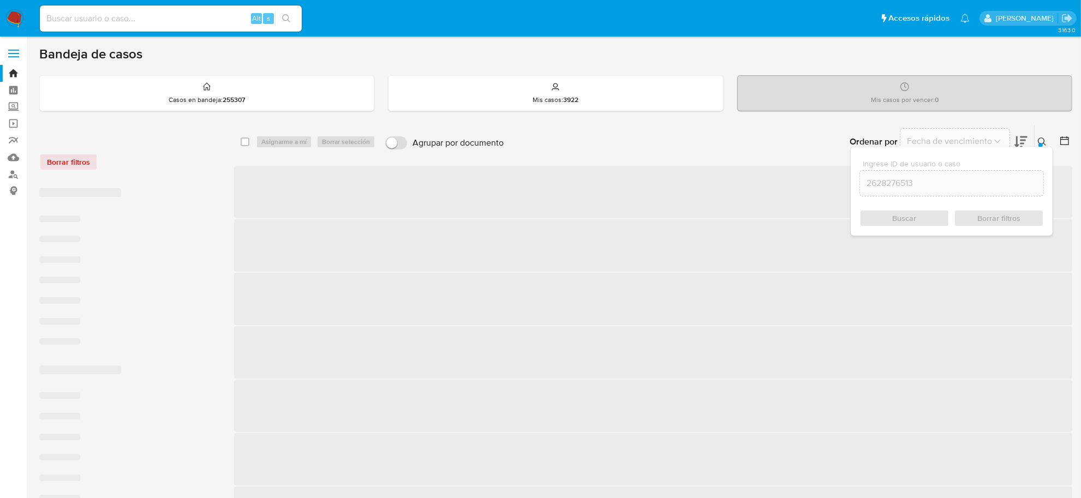
checkbox input "false"
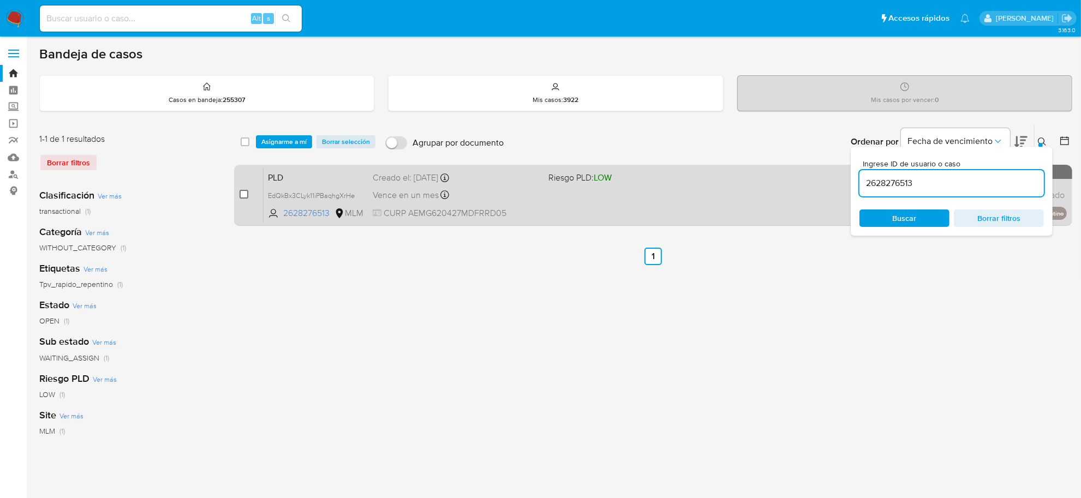
click at [242, 195] on input "checkbox" at bounding box center [244, 194] width 9 height 9
checkbox input "true"
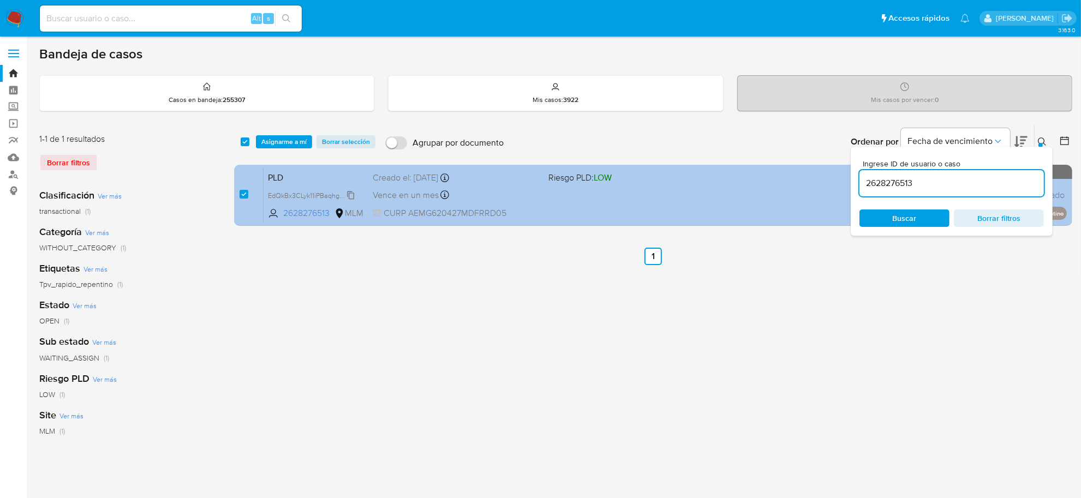
click at [352, 194] on span "EdQkBx3CLyk11iPBaqhgXrHe" at bounding box center [311, 195] width 87 height 12
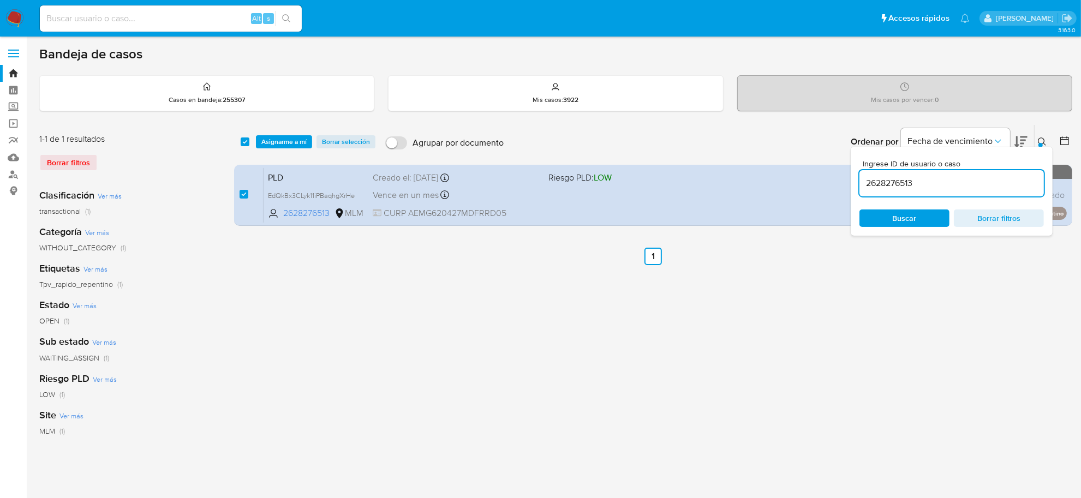
click at [887, 186] on input "2628276513" at bounding box center [952, 183] width 184 height 14
paste input "181805800"
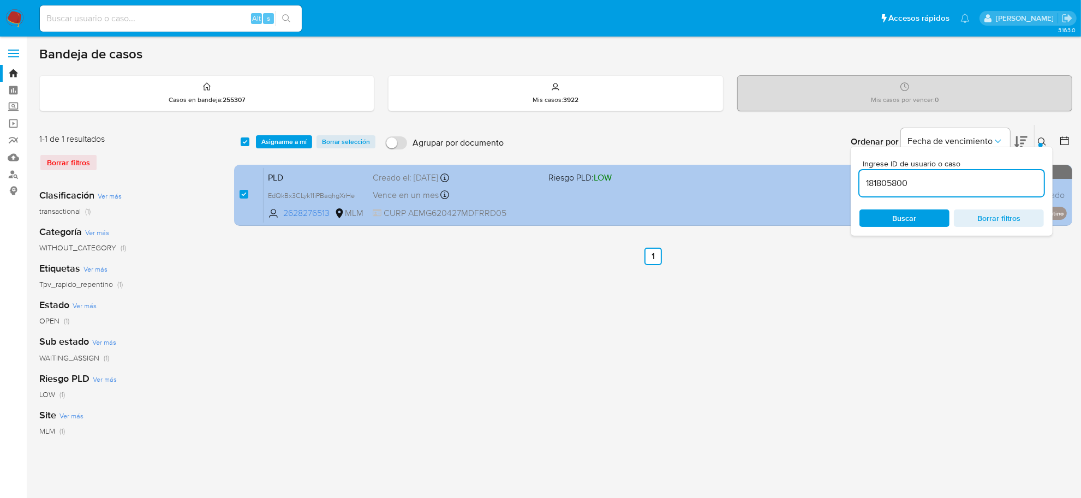
type input "181805800"
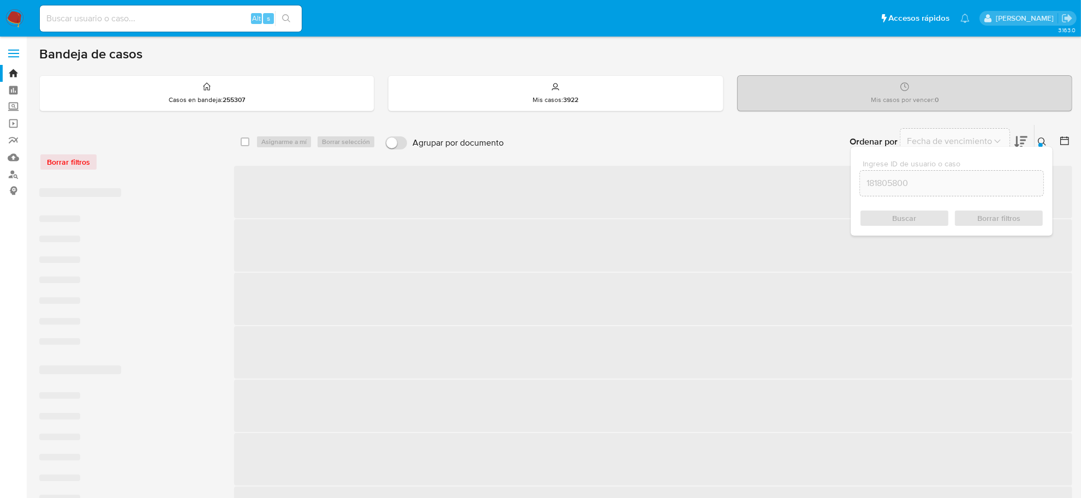
checkbox input "false"
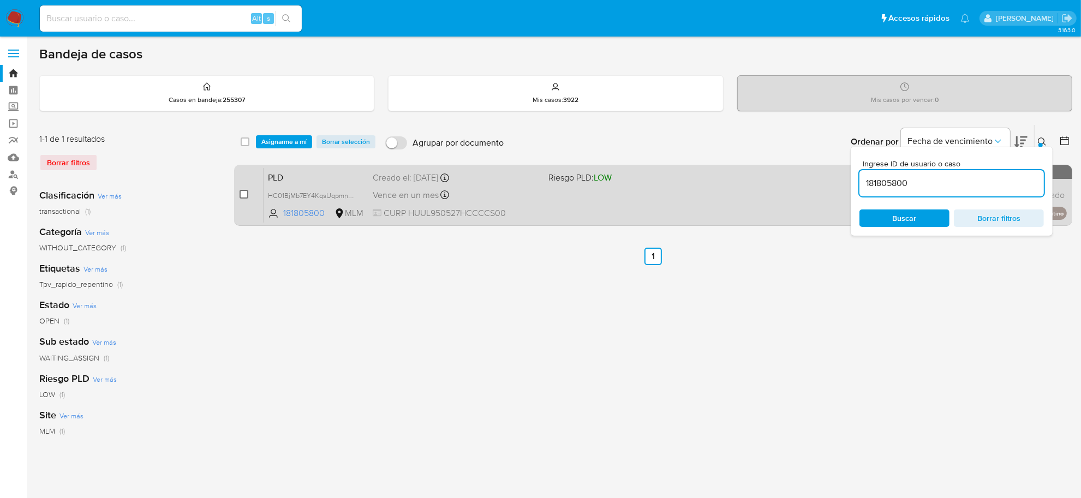
click at [246, 193] on input "checkbox" at bounding box center [244, 194] width 9 height 9
checkbox input "true"
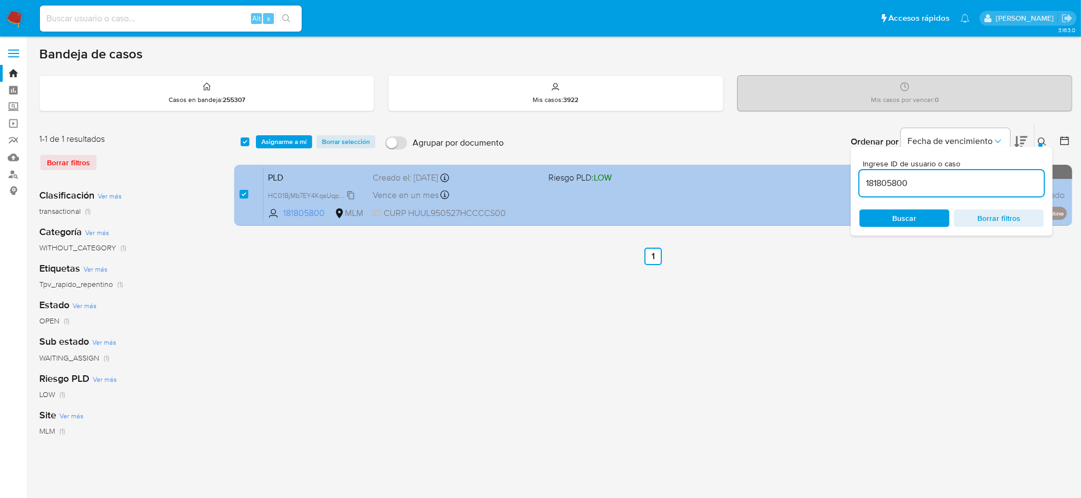
click at [352, 193] on span "HC01BjMb7EY4KqsUqpmnyjj2" at bounding box center [313, 195] width 91 height 12
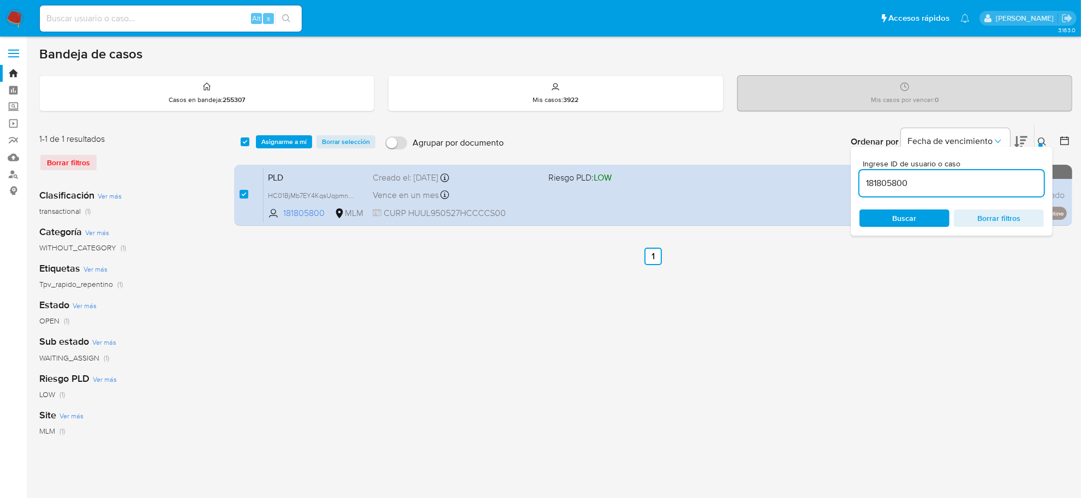
click at [892, 184] on input "181805800" at bounding box center [952, 183] width 184 height 14
paste input "2653883679"
type input "2653883679"
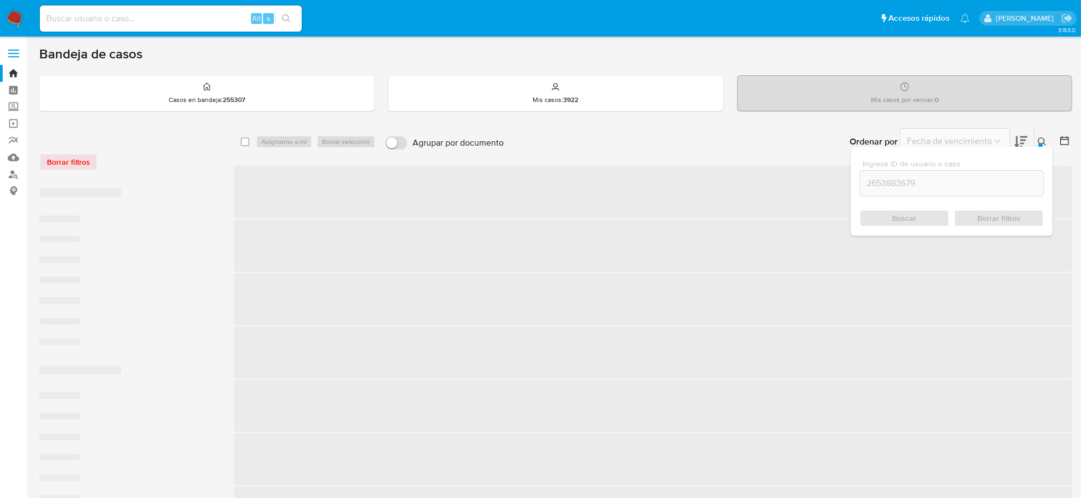
checkbox input "false"
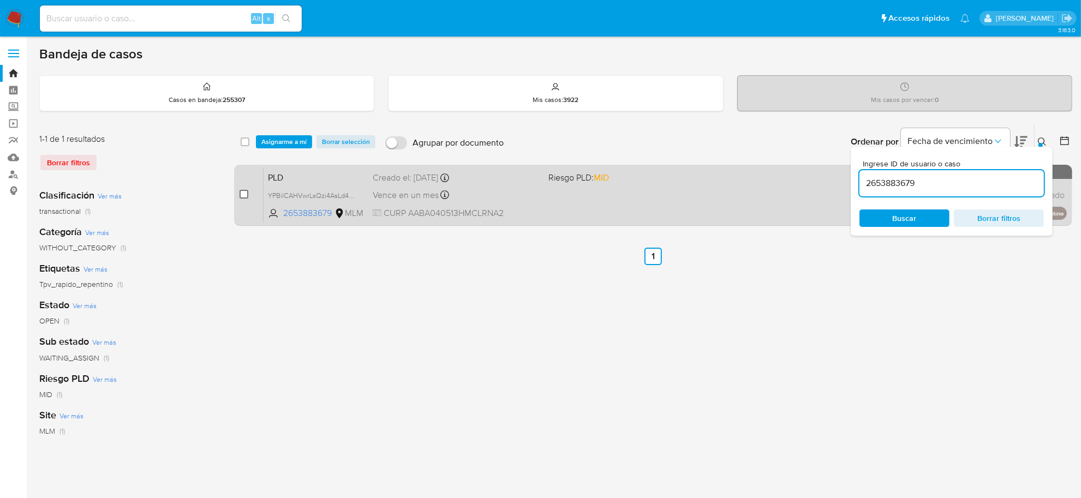
click at [240, 194] on input "checkbox" at bounding box center [244, 194] width 9 height 9
checkbox input "true"
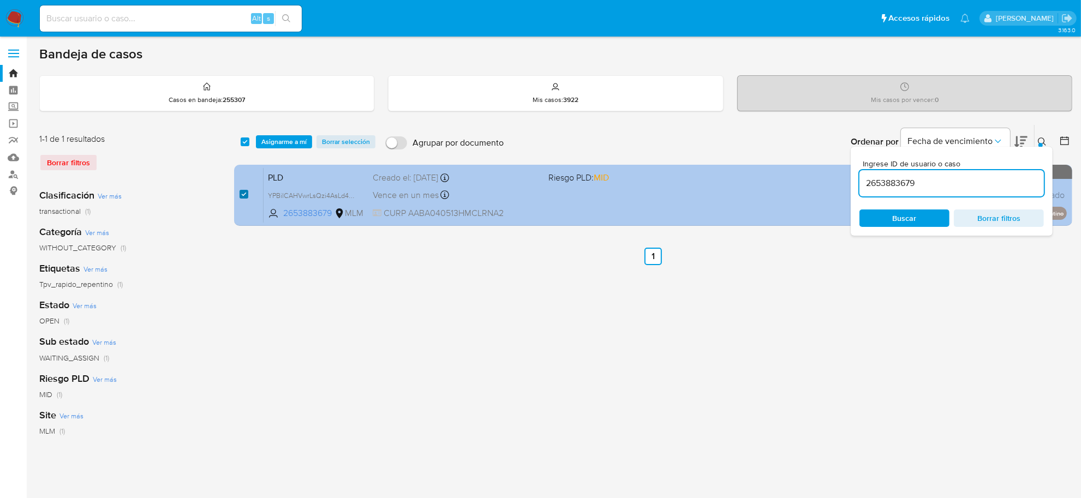
click at [240, 194] on input "checkbox" at bounding box center [244, 194] width 9 height 9
checkbox input "false"
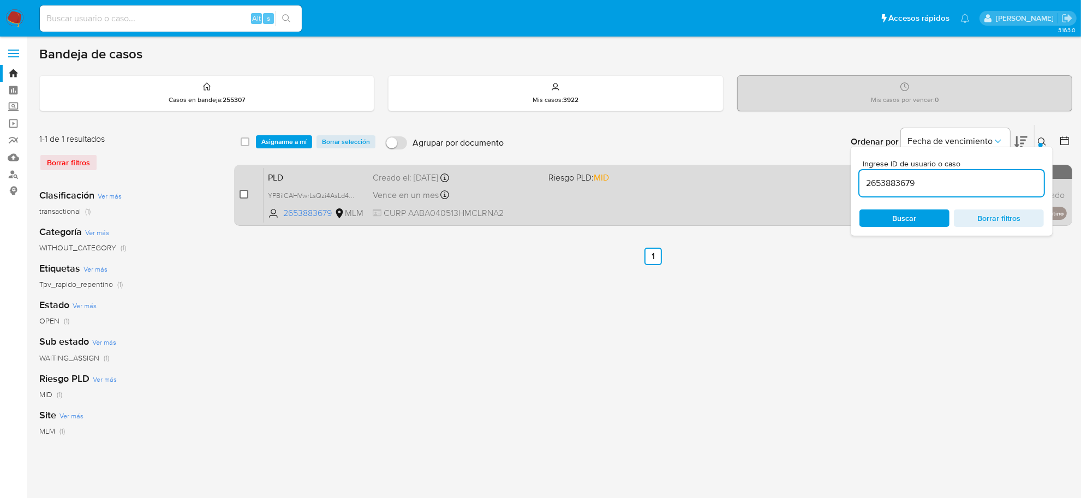
click at [247, 192] on input "checkbox" at bounding box center [244, 194] width 9 height 9
checkbox input "true"
click at [246, 192] on input "checkbox" at bounding box center [244, 194] width 9 height 9
checkbox input "false"
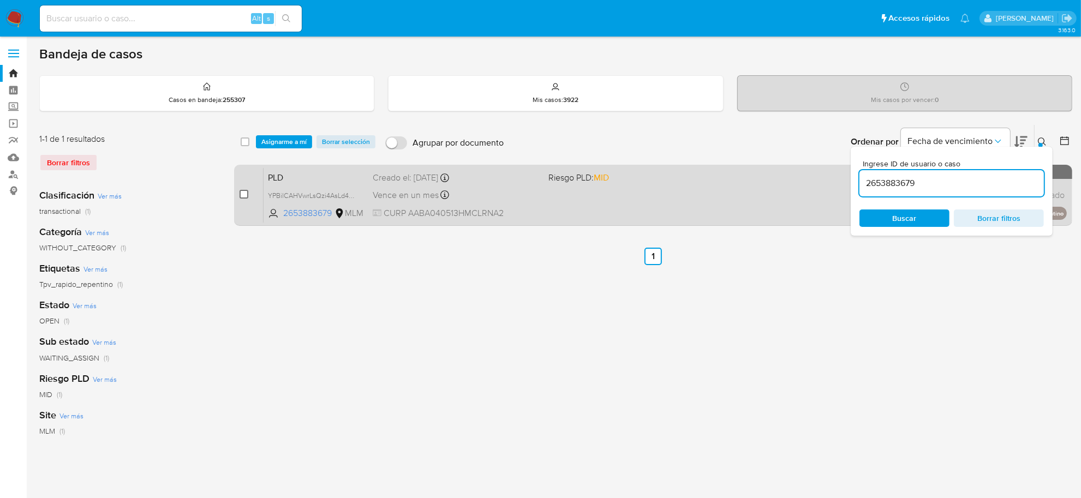
checkbox input "false"
click at [246, 193] on input "checkbox" at bounding box center [244, 194] width 9 height 9
checkbox input "true"
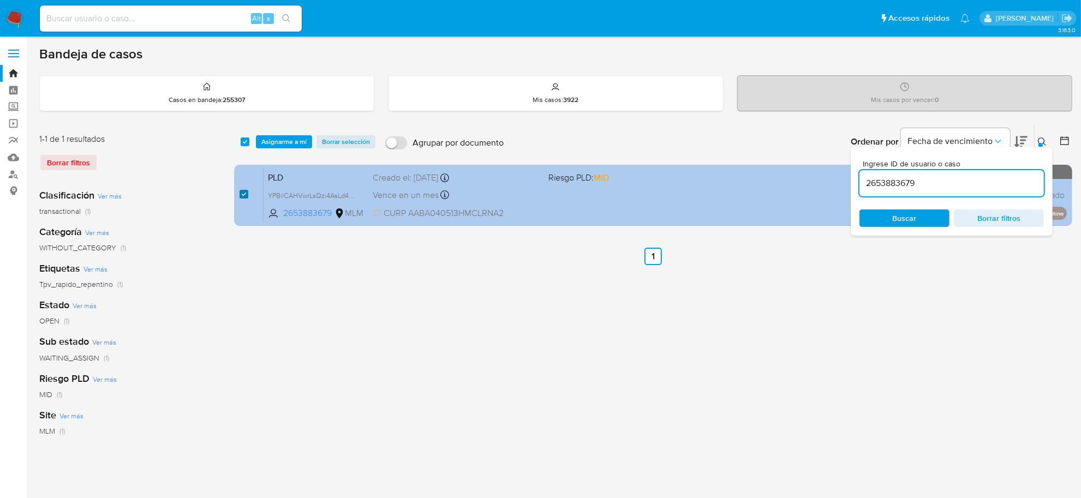
click at [246, 193] on input "checkbox" at bounding box center [244, 194] width 9 height 9
checkbox input "false"
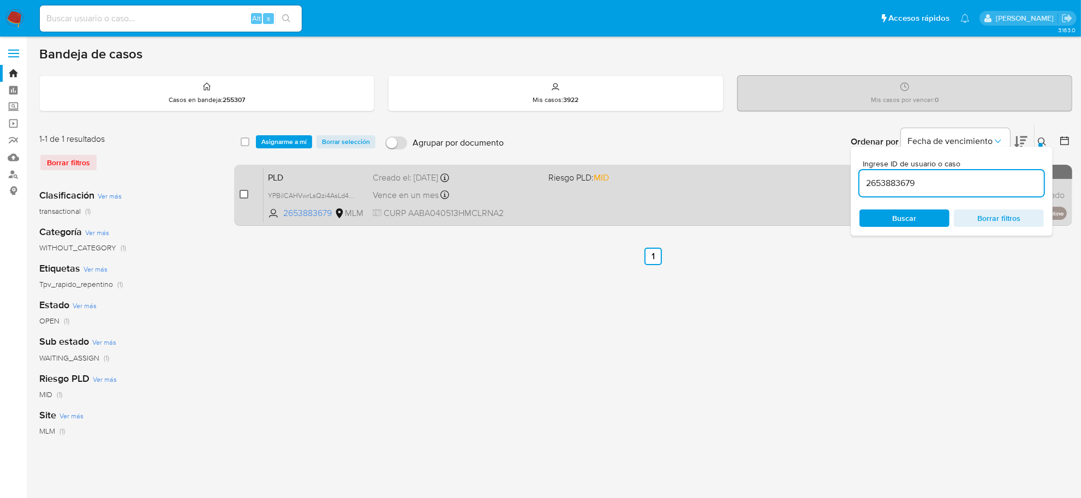
click at [246, 194] on input "checkbox" at bounding box center [244, 194] width 9 height 9
checkbox input "true"
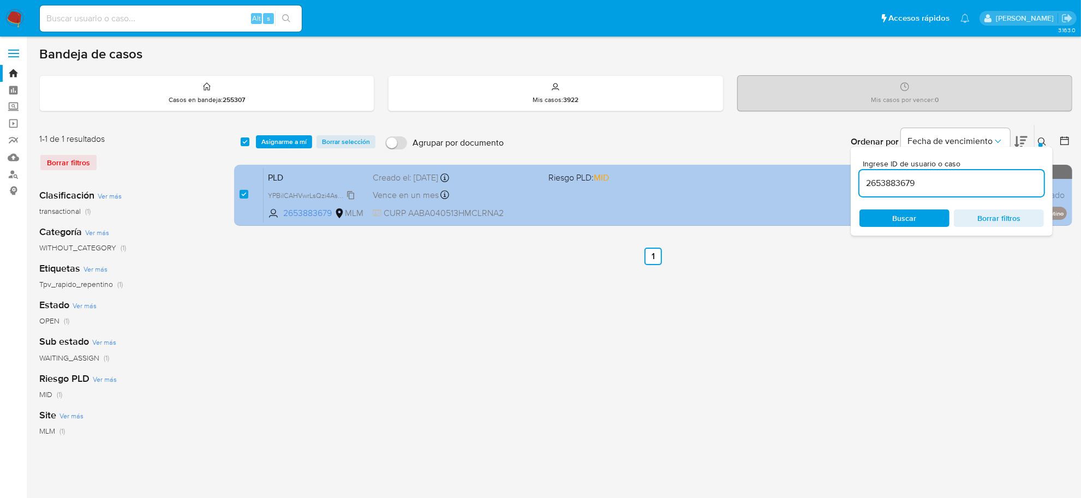
click at [349, 195] on span "YPBilCAHVwrLsQzi4AsLd4hx" at bounding box center [312, 195] width 88 height 12
